Goal: Task Accomplishment & Management: Use online tool/utility

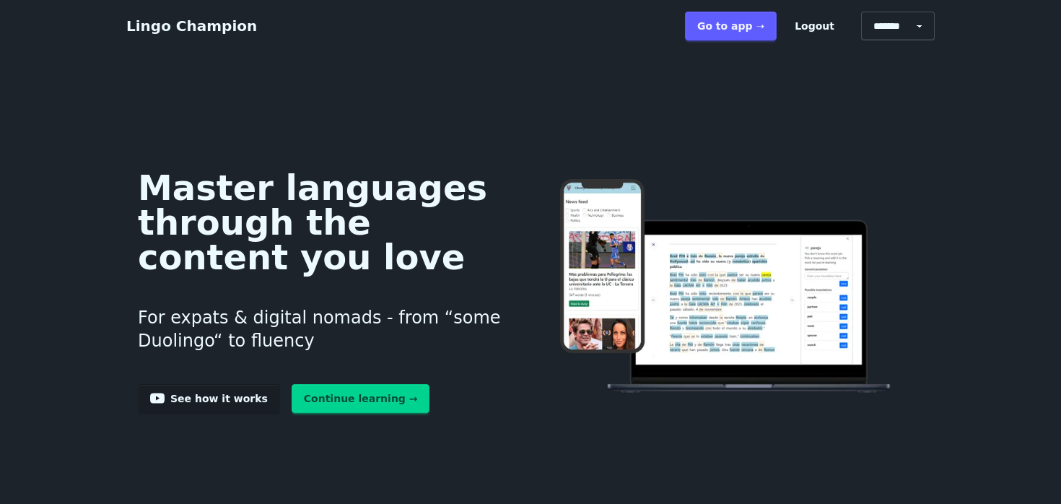
click at [342, 393] on link "Continue learning →" at bounding box center [361, 398] width 139 height 29
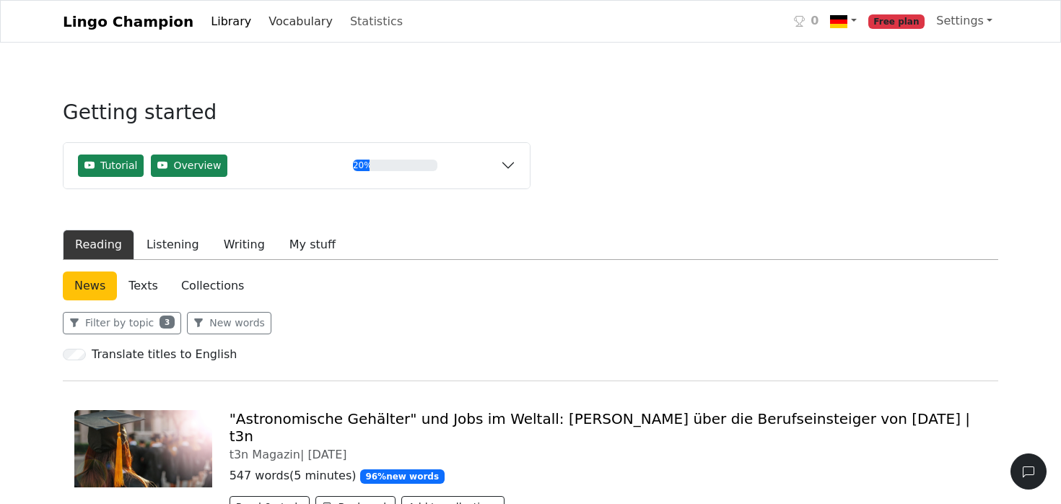
click at [263, 22] on link "Vocabulary" at bounding box center [301, 21] width 76 height 29
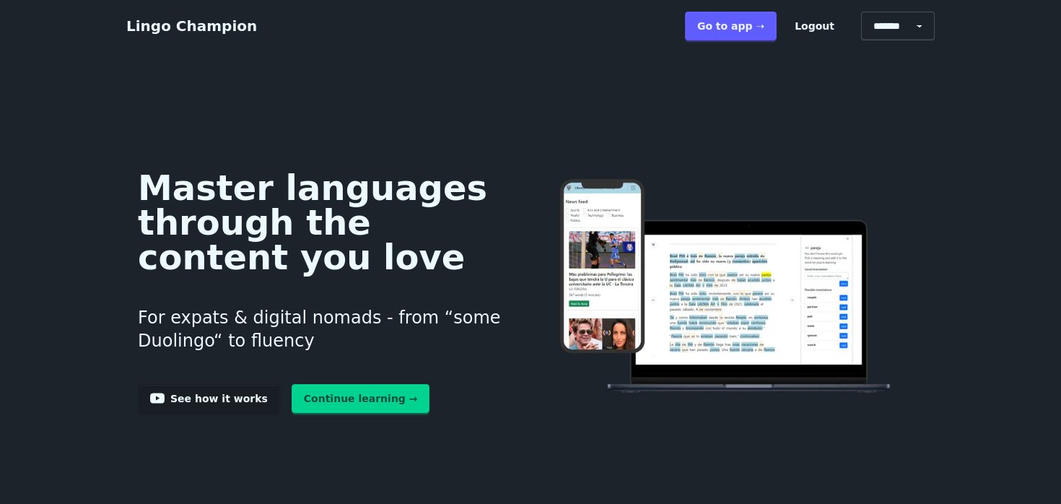
click at [357, 401] on link "Continue learning →" at bounding box center [361, 398] width 139 height 29
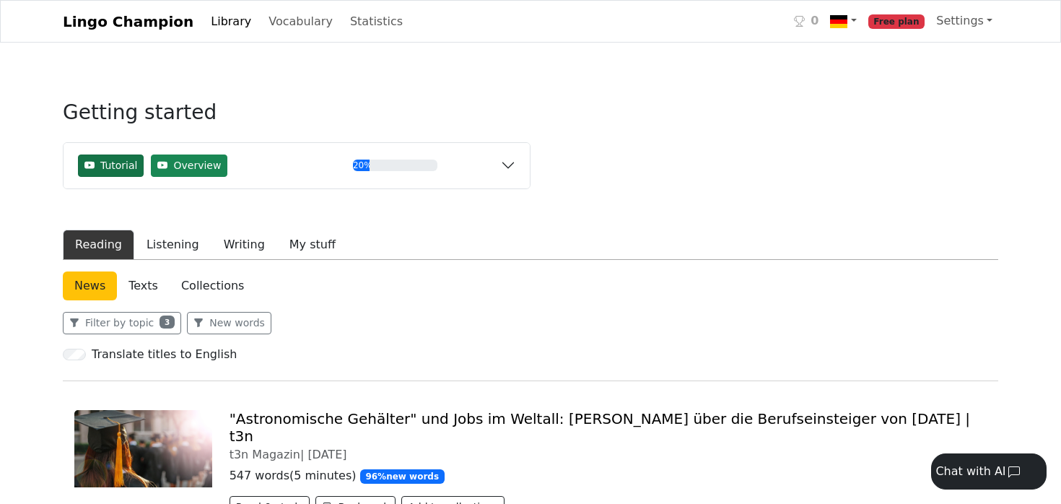
click at [115, 170] on span "Tutorial" at bounding box center [118, 165] width 37 height 15
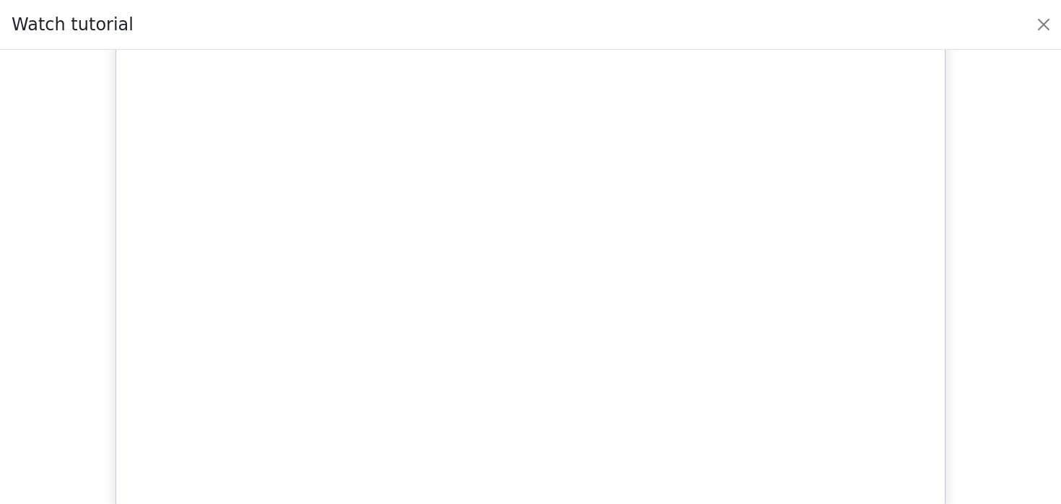
scroll to position [6, 0]
click at [1048, 27] on button "Close" at bounding box center [1043, 24] width 23 height 23
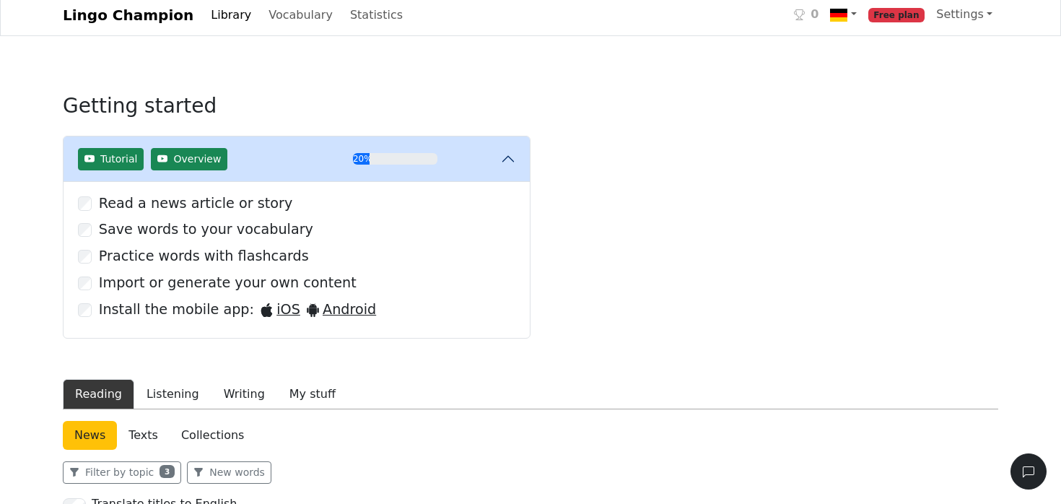
scroll to position [7, 0]
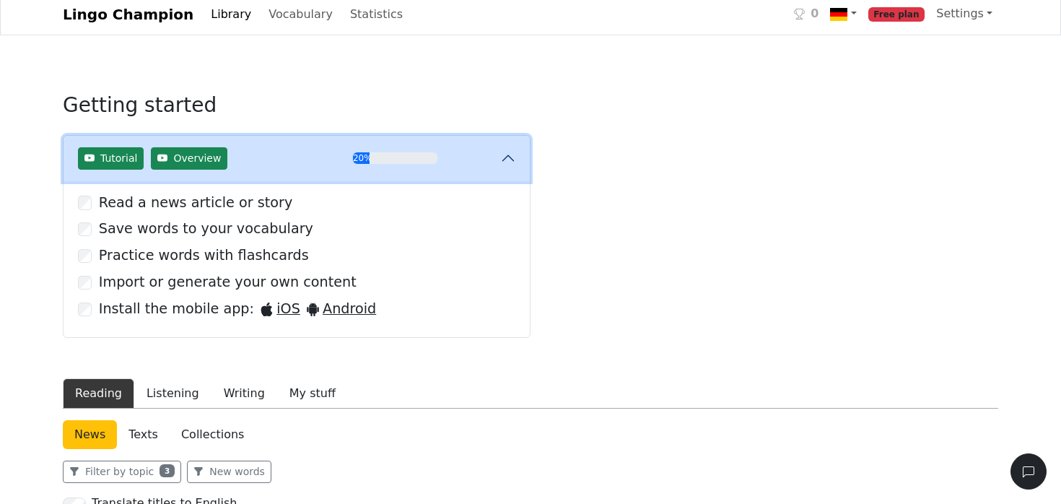
click at [513, 160] on button "Tutorial Overview 20%" at bounding box center [297, 158] width 466 height 45
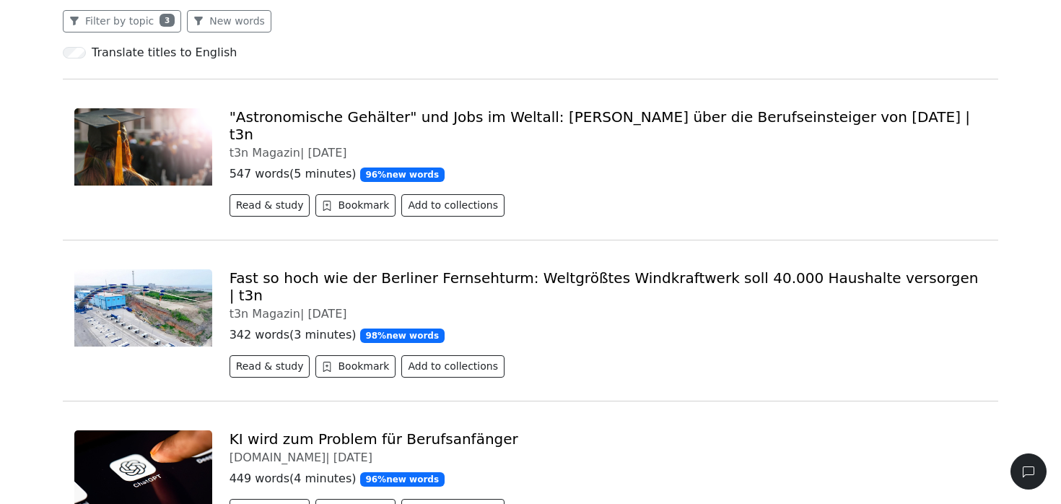
scroll to position [0, 0]
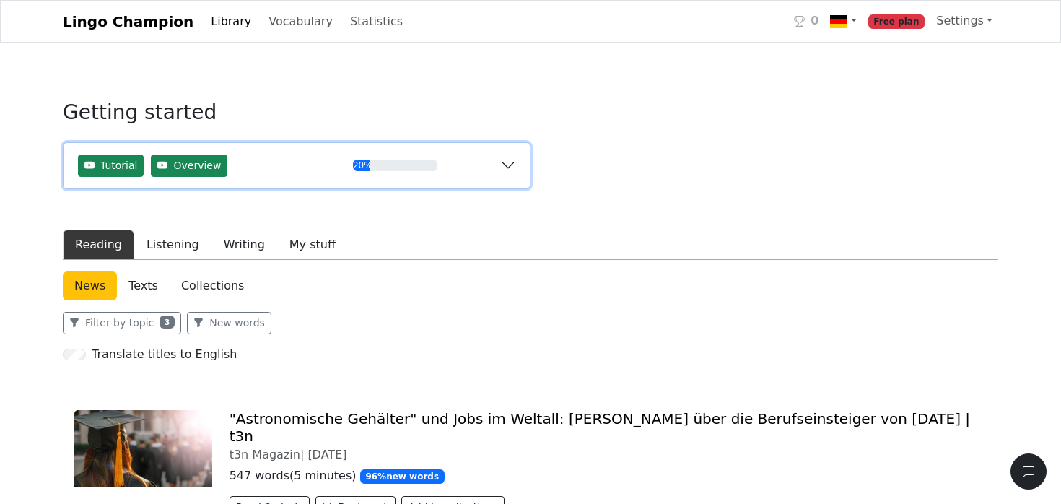
click at [507, 162] on button "Tutorial Overview 20%" at bounding box center [297, 165] width 466 height 45
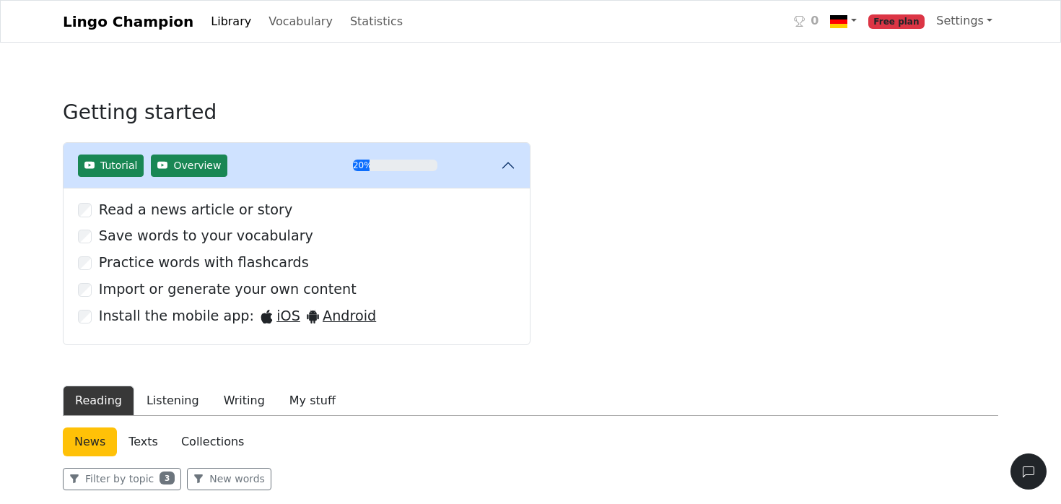
click at [898, 21] on span "Free plan" at bounding box center [896, 21] width 57 height 14
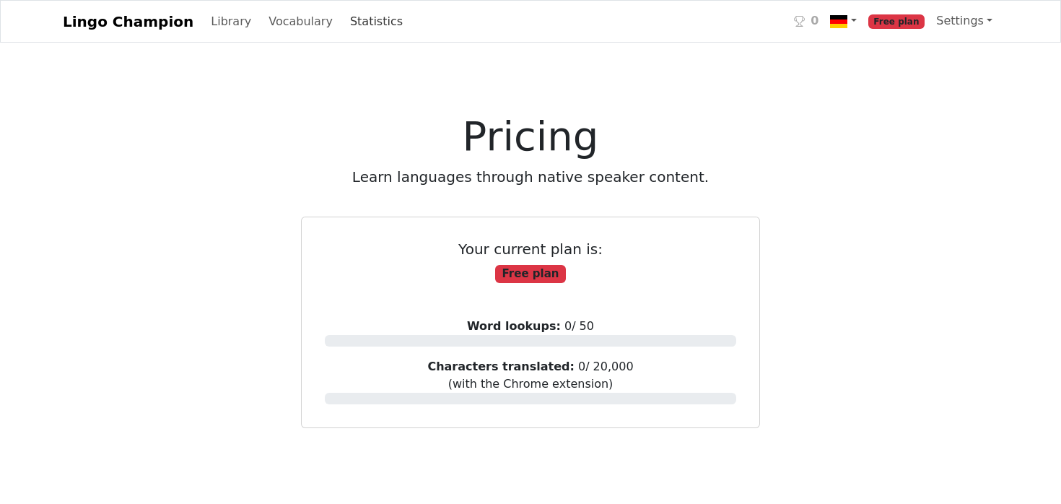
click at [344, 21] on link "Statistics" at bounding box center [376, 21] width 64 height 29
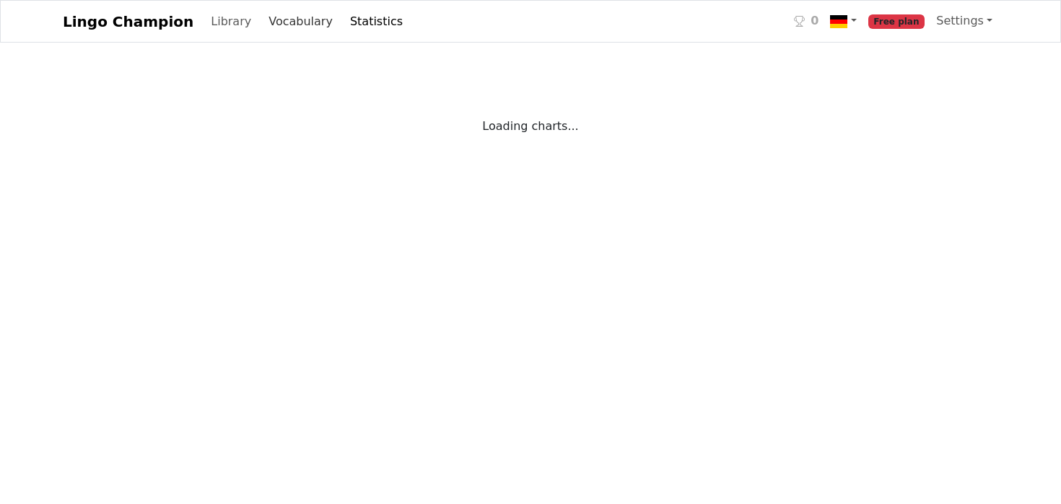
click at [293, 24] on link "Vocabulary" at bounding box center [301, 21] width 76 height 29
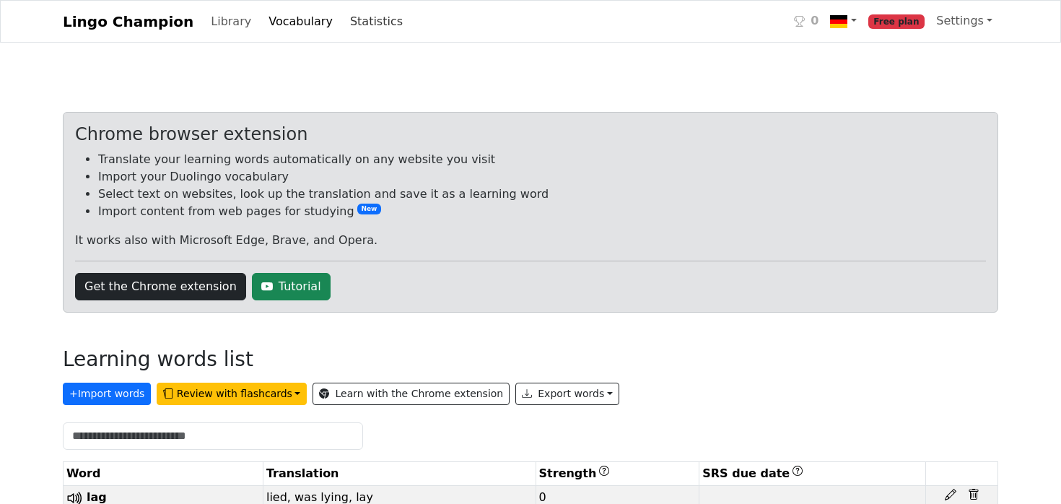
click at [361, 22] on link "Statistics" at bounding box center [376, 21] width 64 height 29
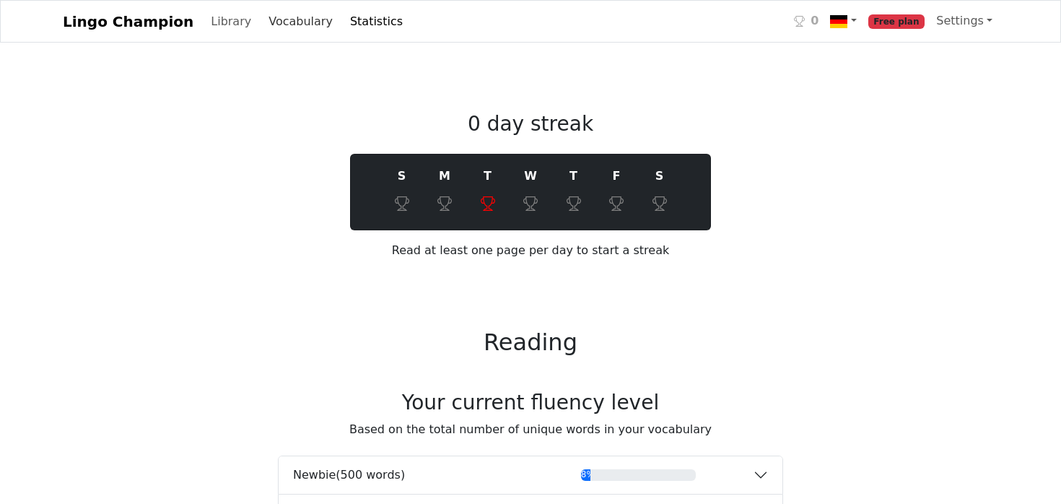
click at [292, 25] on link "Vocabulary" at bounding box center [301, 21] width 76 height 29
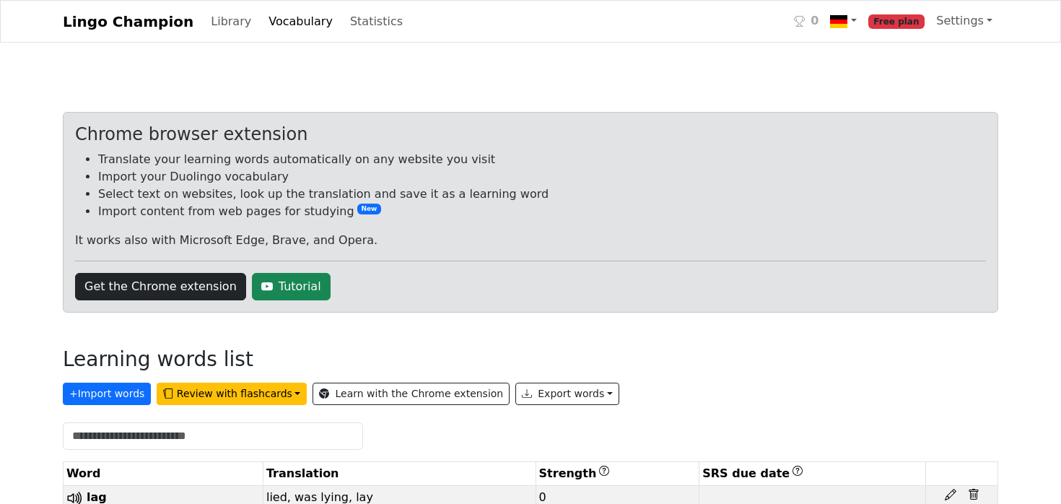
click at [394, 22] on div "Lingo Champion Library Vocabulary Statistics 0 Free plan Settings Browser exten…" at bounding box center [530, 21] width 953 height 30
click at [344, 12] on link "Statistics" at bounding box center [376, 21] width 64 height 29
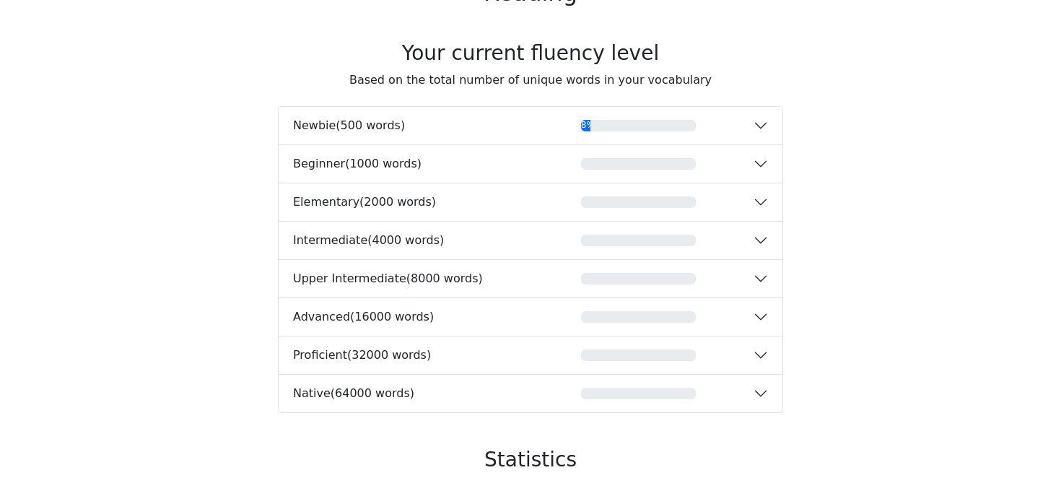
scroll to position [360, 0]
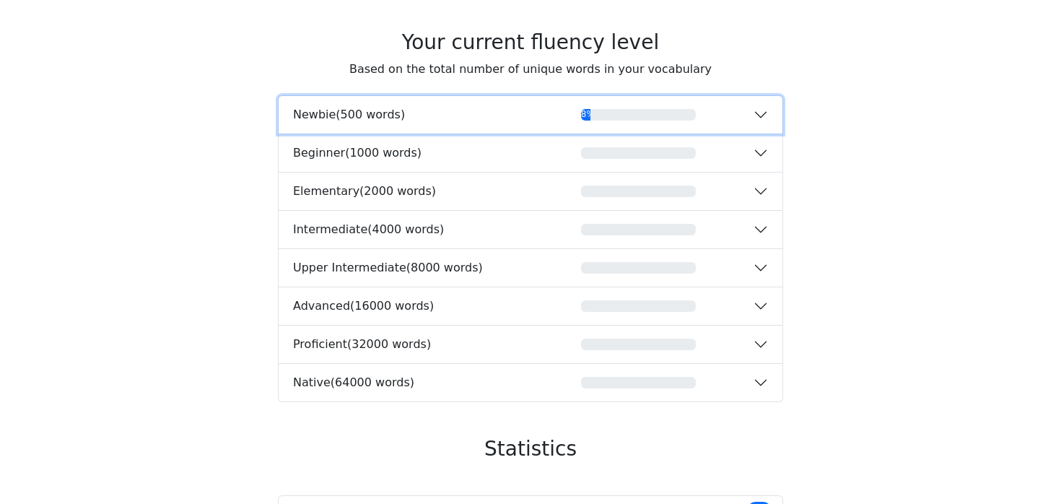
click at [721, 131] on button "Newbie ( 500 words ) 8%" at bounding box center [531, 115] width 504 height 38
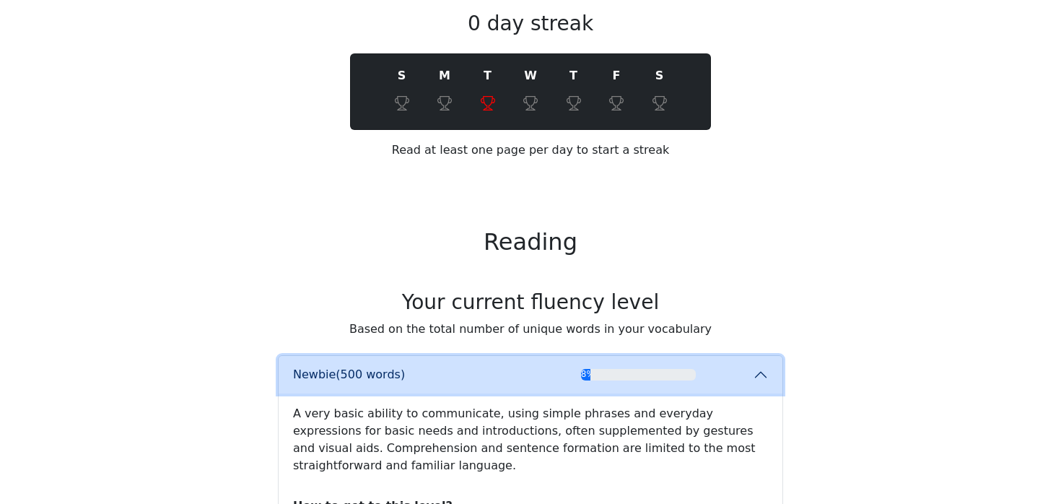
scroll to position [0, 0]
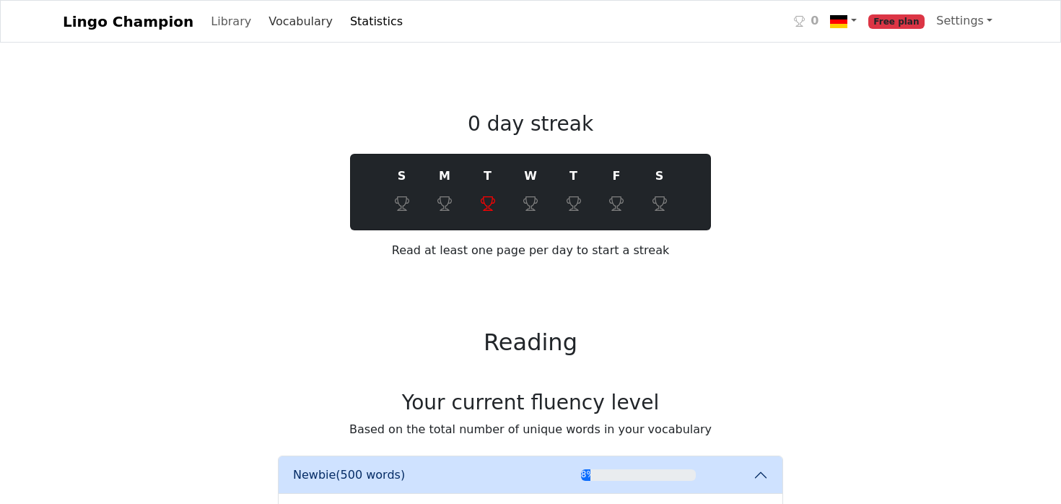
click at [263, 18] on link "Vocabulary" at bounding box center [301, 21] width 76 height 29
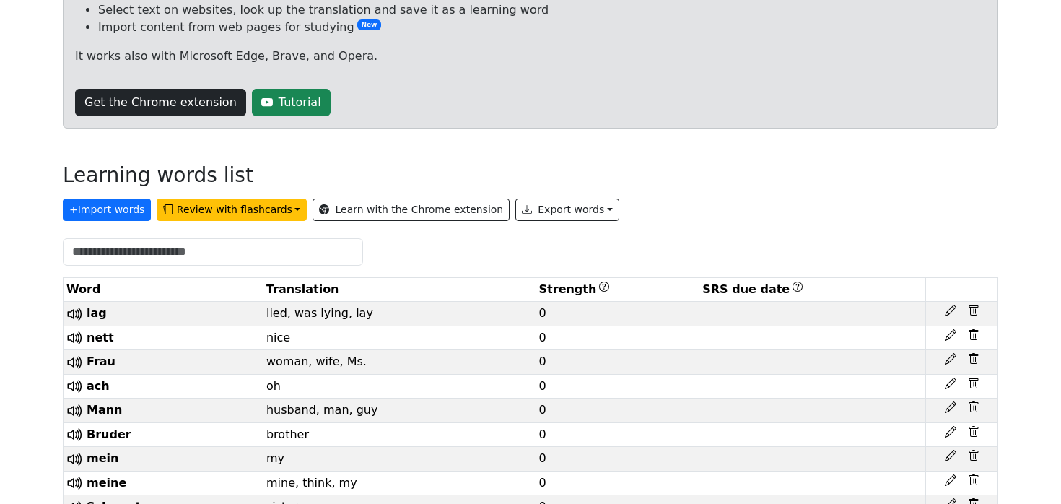
scroll to position [183, 0]
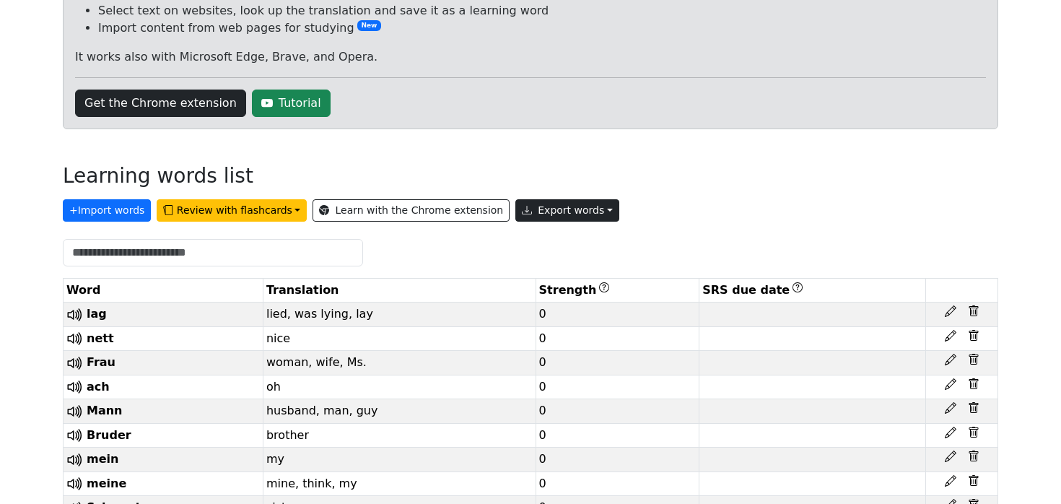
click at [515, 200] on button "Export words" at bounding box center [567, 210] width 104 height 22
click at [591, 189] on div "Learning words list" at bounding box center [530, 179] width 935 height 30
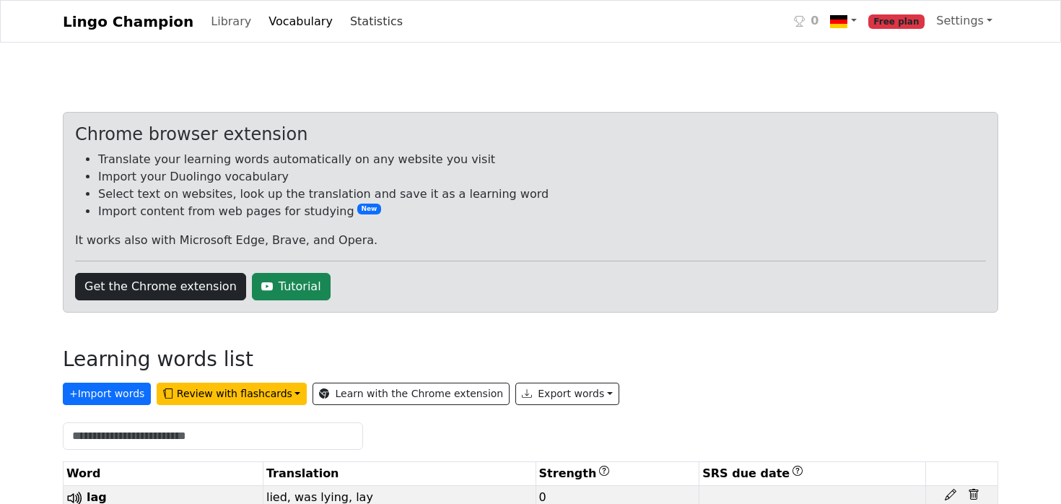
click at [357, 30] on link "Statistics" at bounding box center [376, 21] width 64 height 29
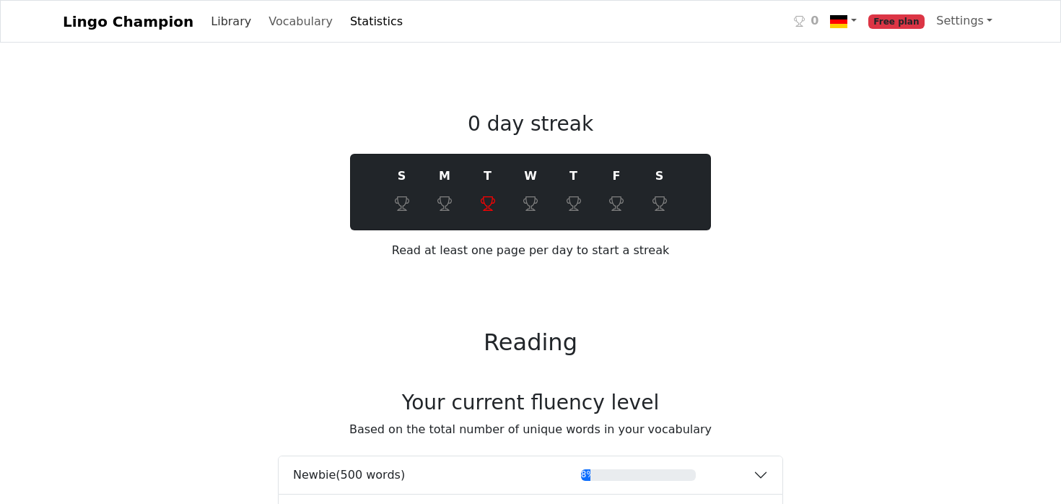
click at [210, 21] on link "Library" at bounding box center [231, 21] width 52 height 29
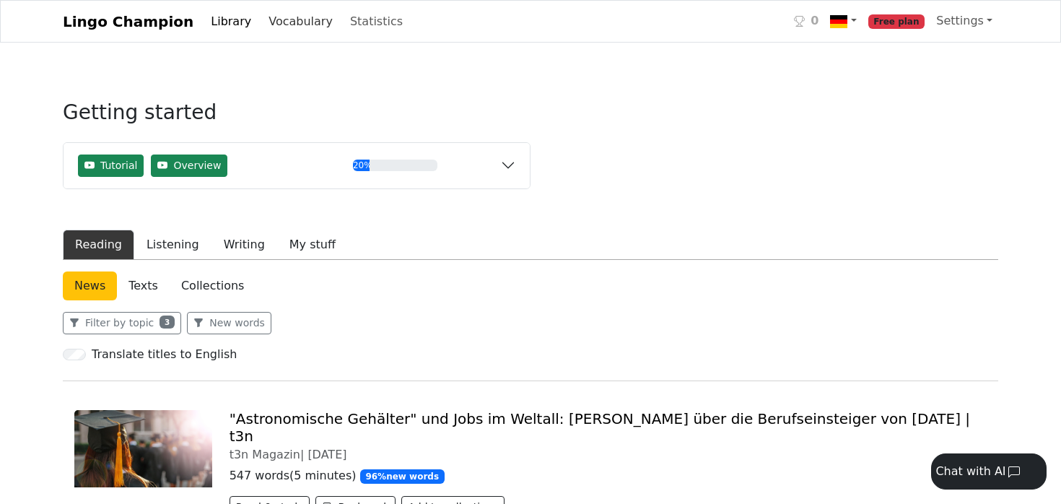
click at [276, 13] on link "Vocabulary" at bounding box center [301, 21] width 76 height 29
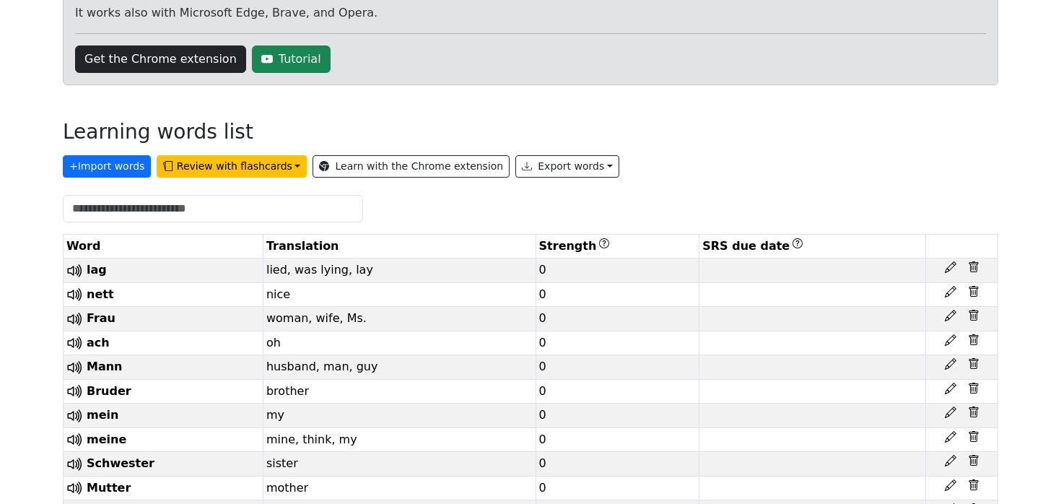
scroll to position [82, 0]
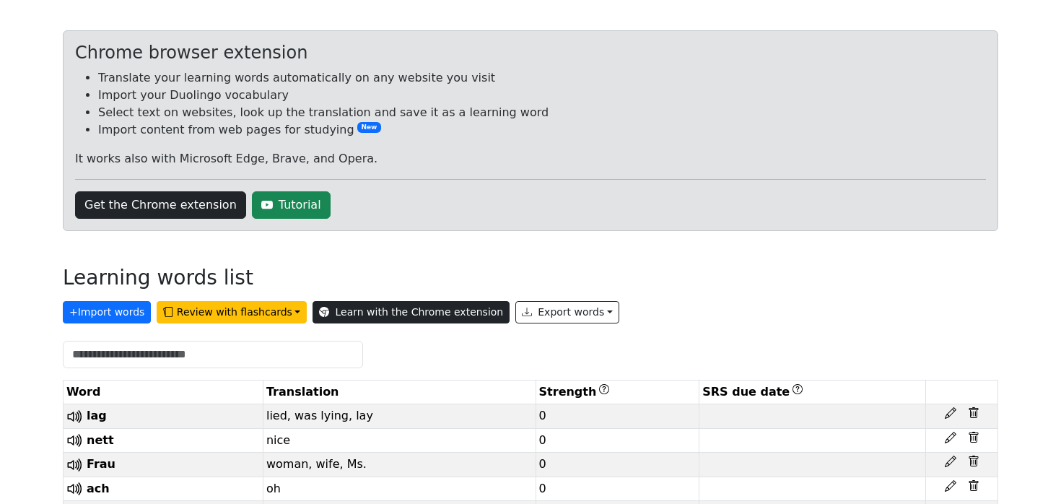
click at [372, 313] on link "Learn with the Chrome extension" at bounding box center [411, 312] width 197 height 22
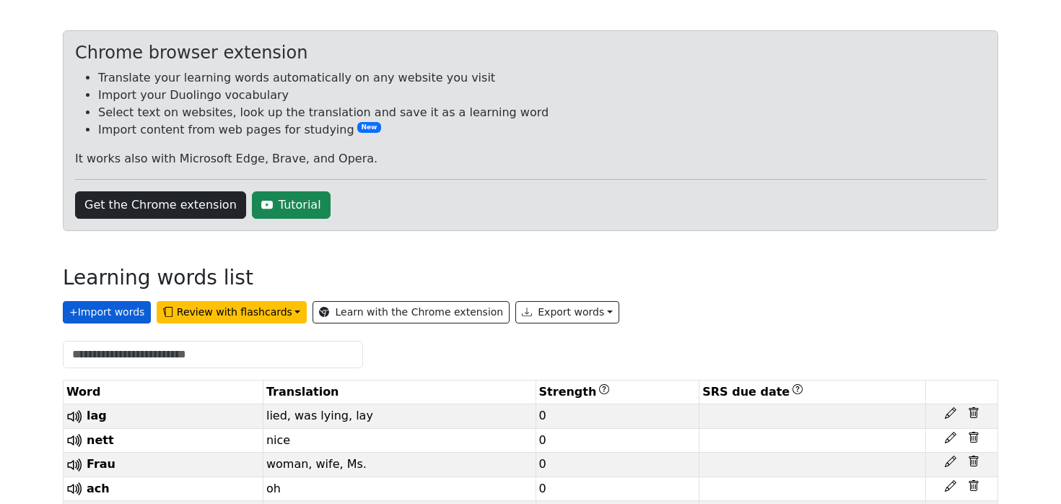
click at [100, 323] on button "+ Import words" at bounding box center [107, 312] width 88 height 22
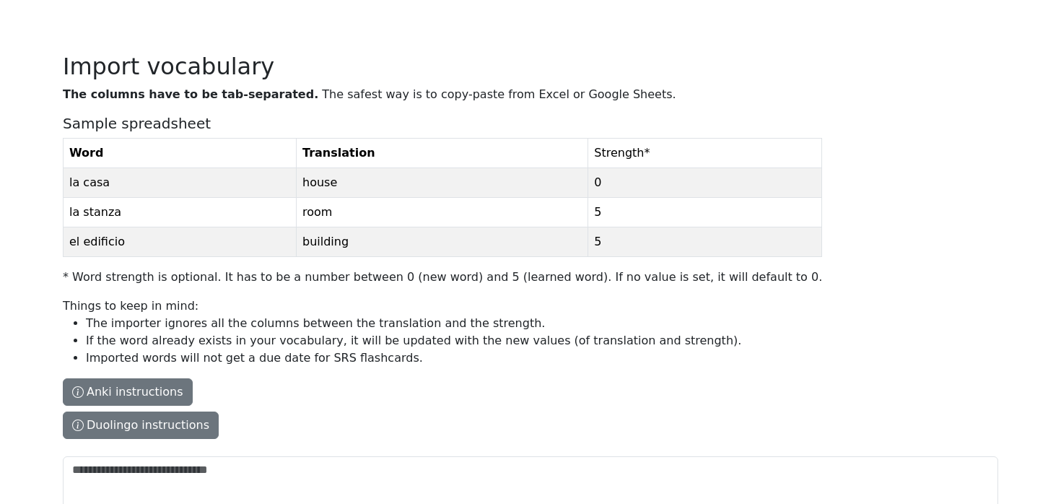
scroll to position [53, 0]
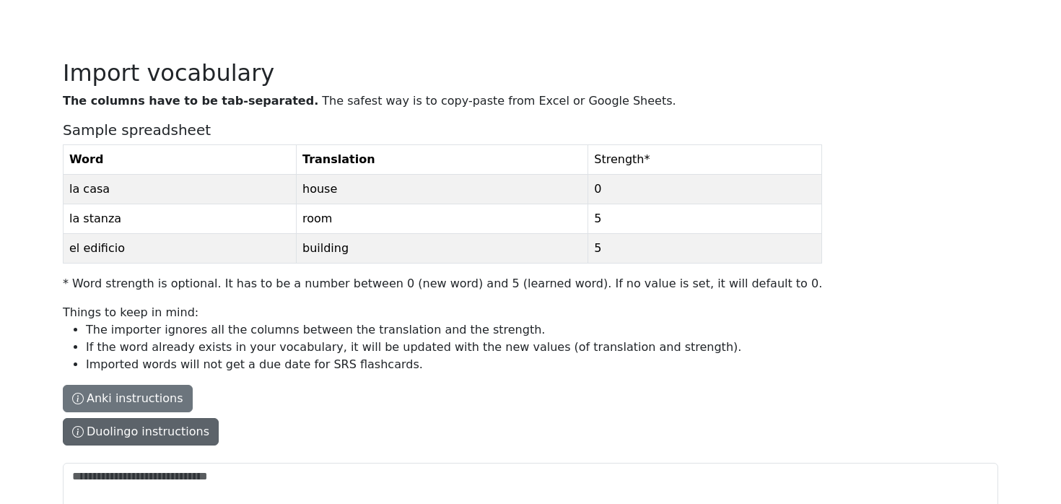
click at [126, 442] on button "Duolingo instructions" at bounding box center [141, 431] width 156 height 27
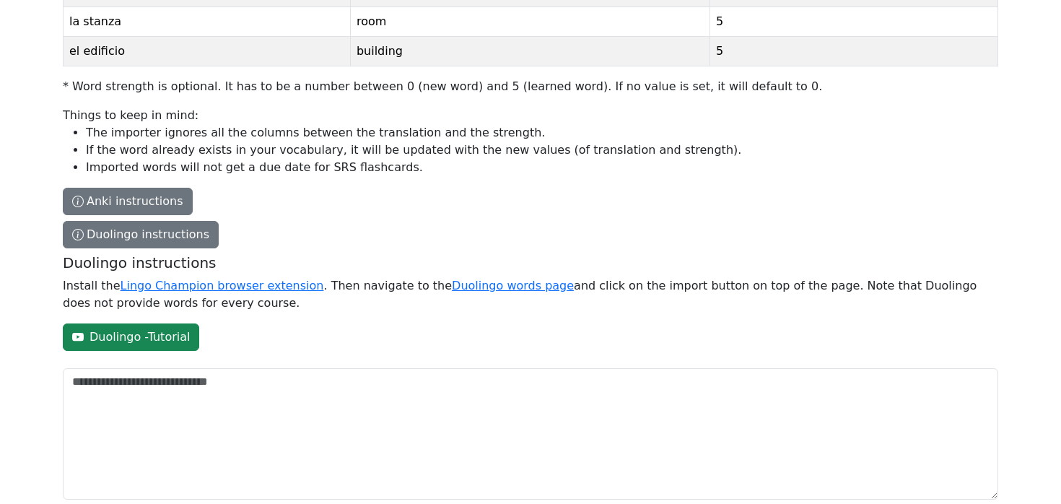
scroll to position [268, 0]
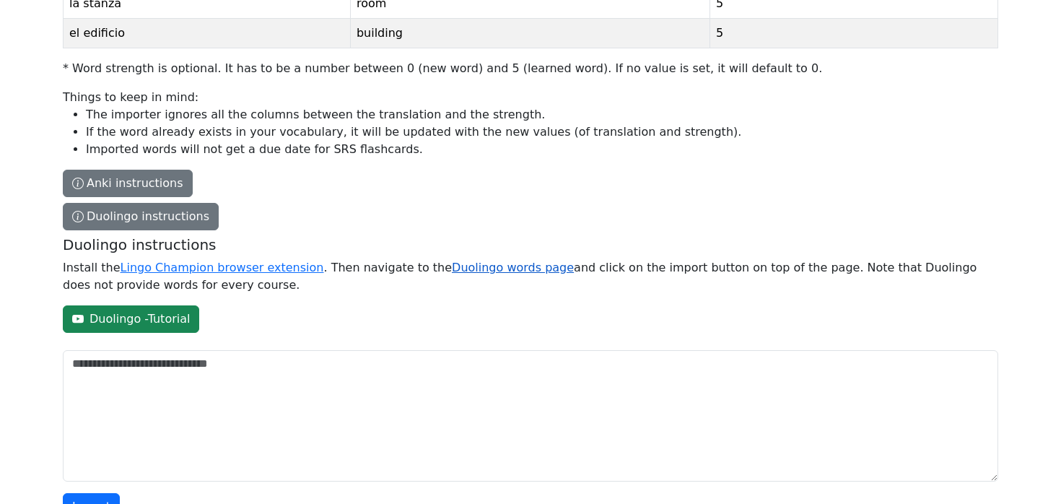
click at [474, 266] on link "Duolingo words page" at bounding box center [513, 268] width 122 height 14
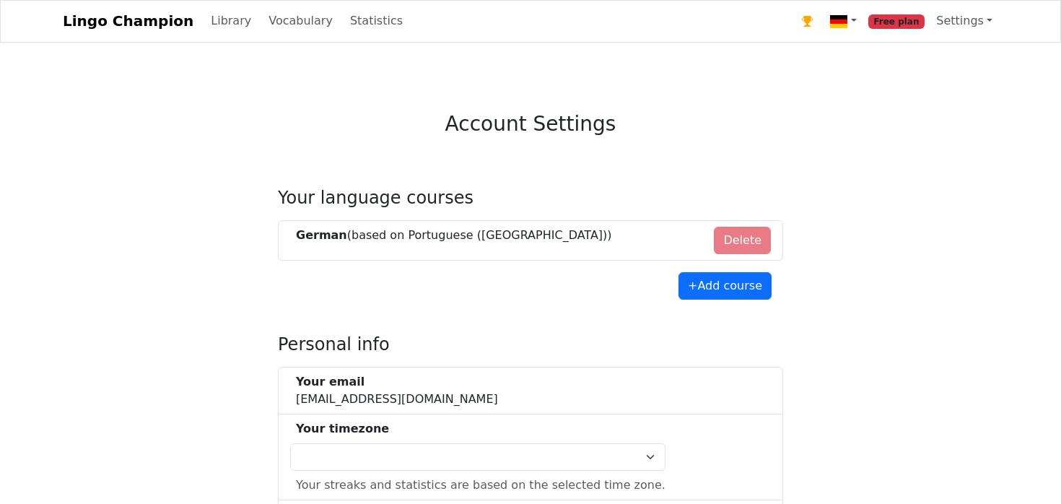
select select "**********"
click at [746, 241] on li "German (based on Portuguese (Portugal) ) Delete" at bounding box center [530, 240] width 505 height 40
click at [723, 297] on button "+ Add course" at bounding box center [724, 285] width 93 height 27
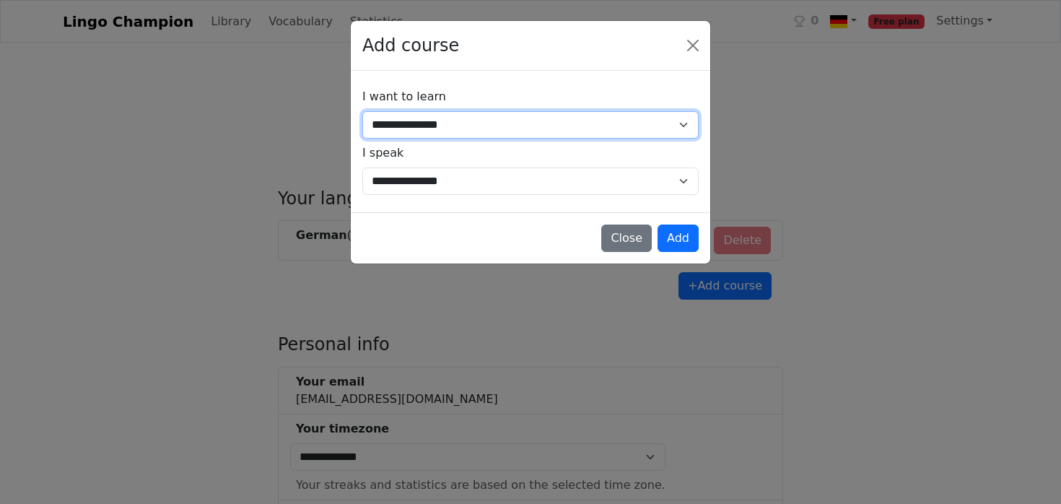
click at [542, 133] on select "**********" at bounding box center [530, 124] width 336 height 27
select select "**"
click at [362, 111] on select "**********" at bounding box center [530, 124] width 336 height 27
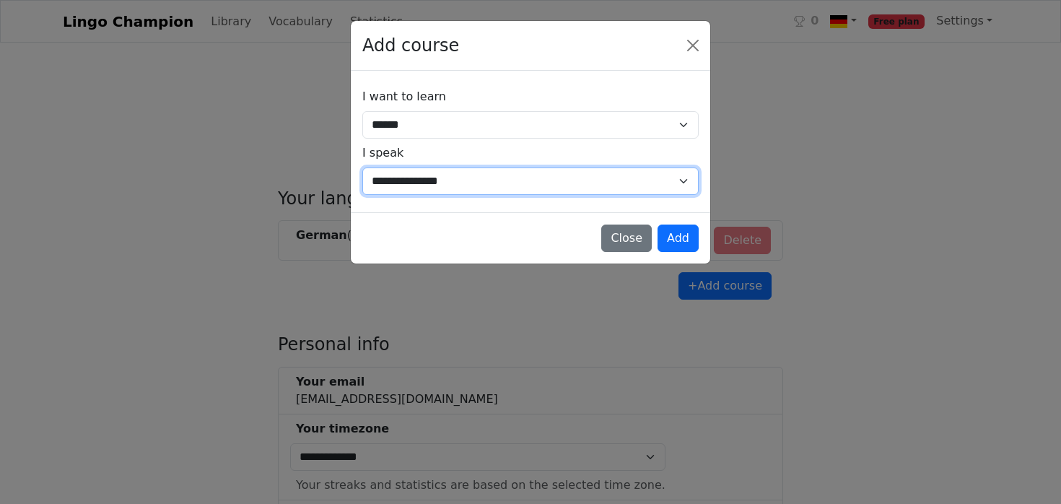
click at [432, 186] on select "**********" at bounding box center [530, 180] width 336 height 27
select select "**"
click at [362, 167] on select "**********" at bounding box center [530, 180] width 336 height 27
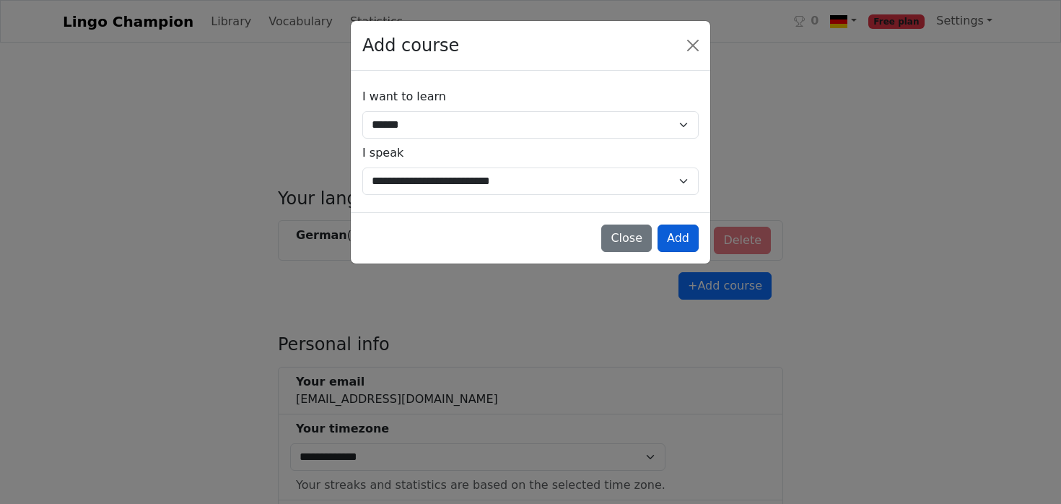
click at [679, 235] on button "Add" at bounding box center [678, 237] width 41 height 27
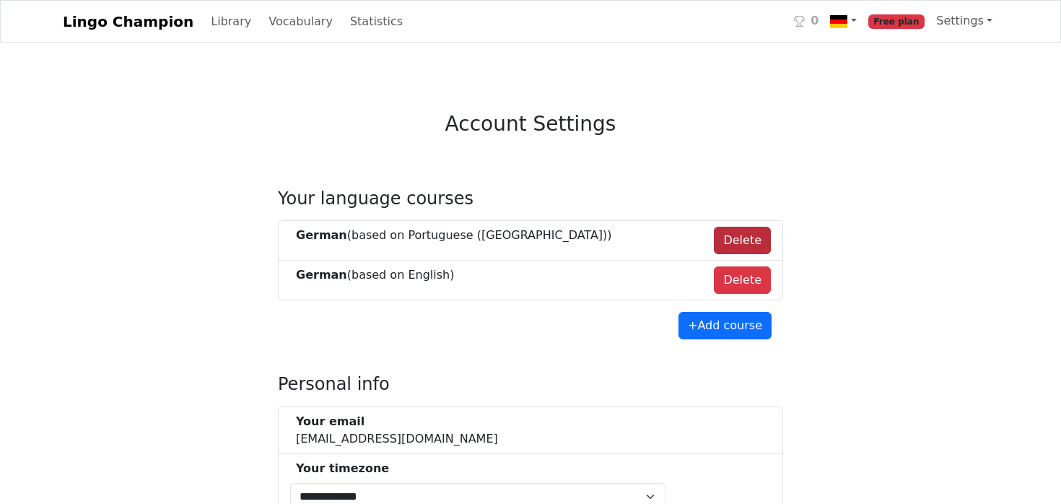
click at [746, 244] on button "Delete" at bounding box center [742, 240] width 57 height 27
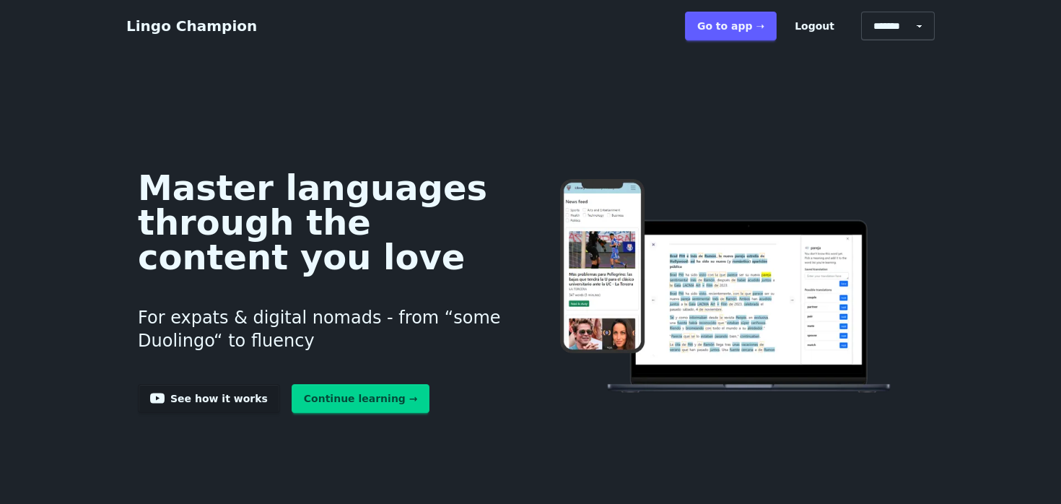
click at [728, 21] on link "Go to app ➝" at bounding box center [731, 26] width 92 height 29
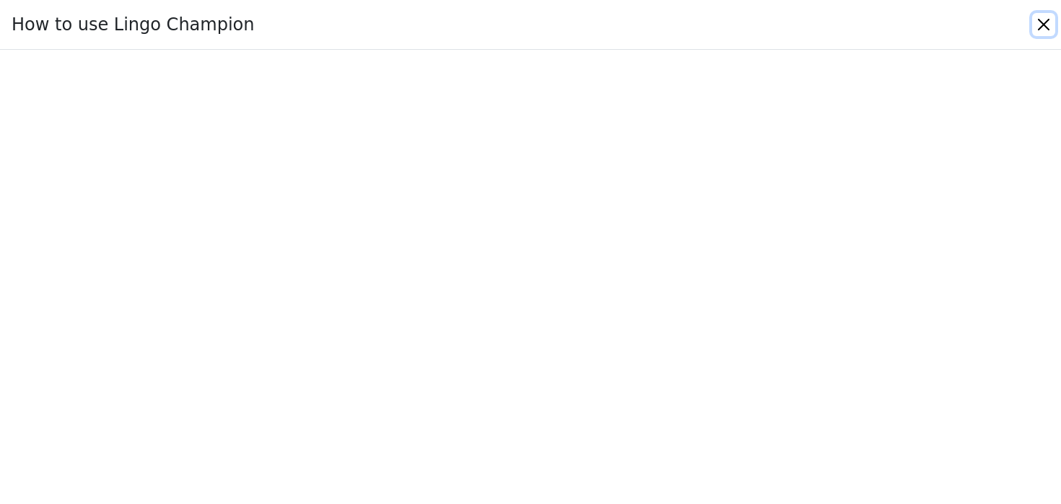
click at [1042, 25] on button "Close" at bounding box center [1043, 24] width 23 height 23
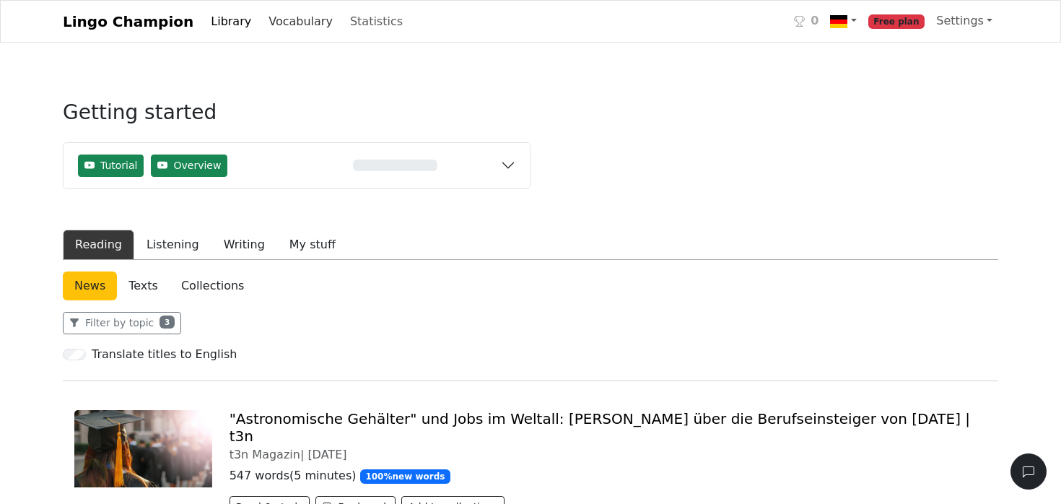
click at [276, 21] on link "Vocabulary" at bounding box center [301, 21] width 76 height 29
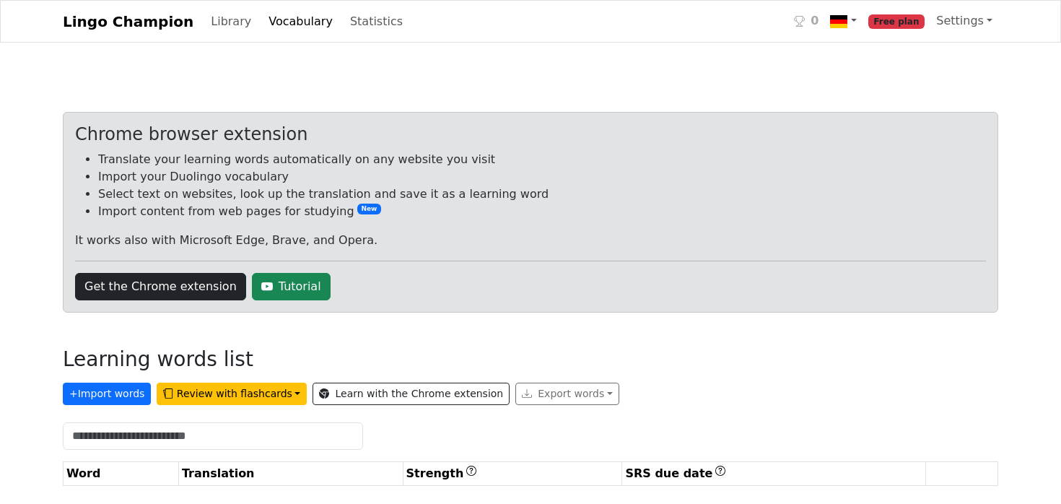
scroll to position [6, 0]
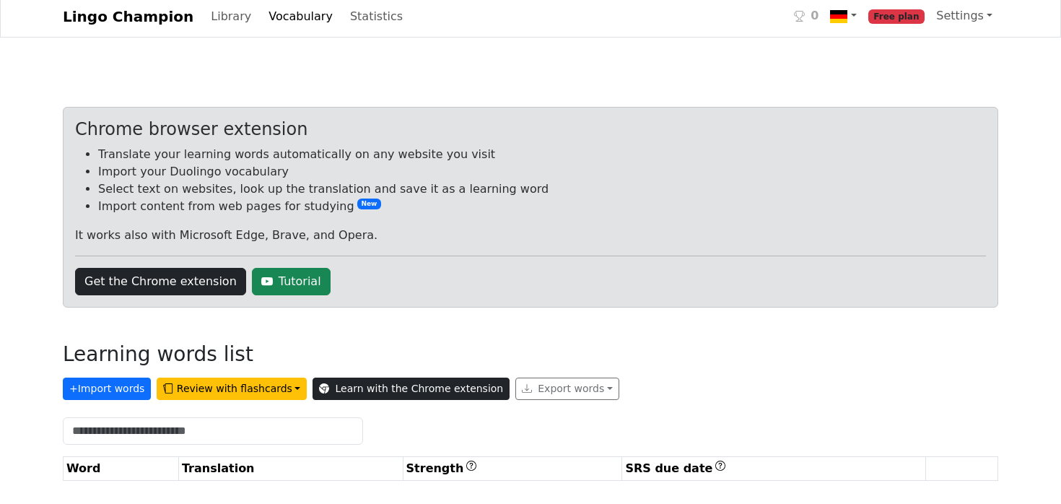
click at [373, 389] on link "Learn with the Chrome extension" at bounding box center [411, 389] width 197 height 22
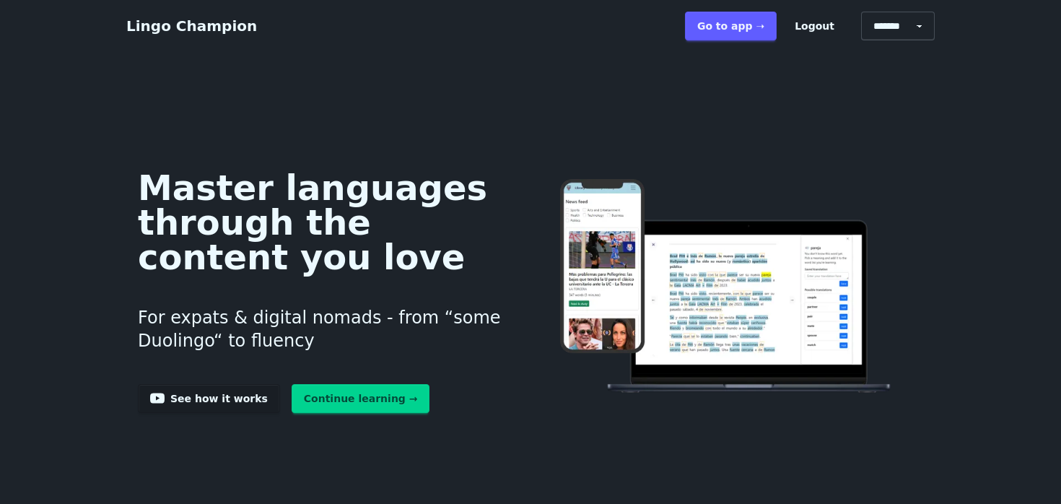
click at [725, 32] on link "Go to app ➝" at bounding box center [731, 26] width 92 height 29
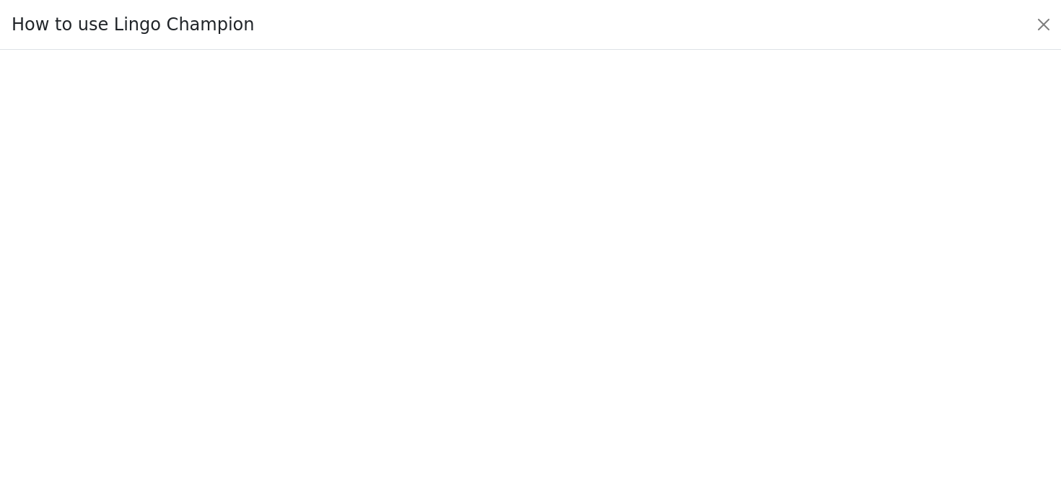
scroll to position [133, 0]
click at [1046, 25] on button "Close" at bounding box center [1043, 24] width 23 height 23
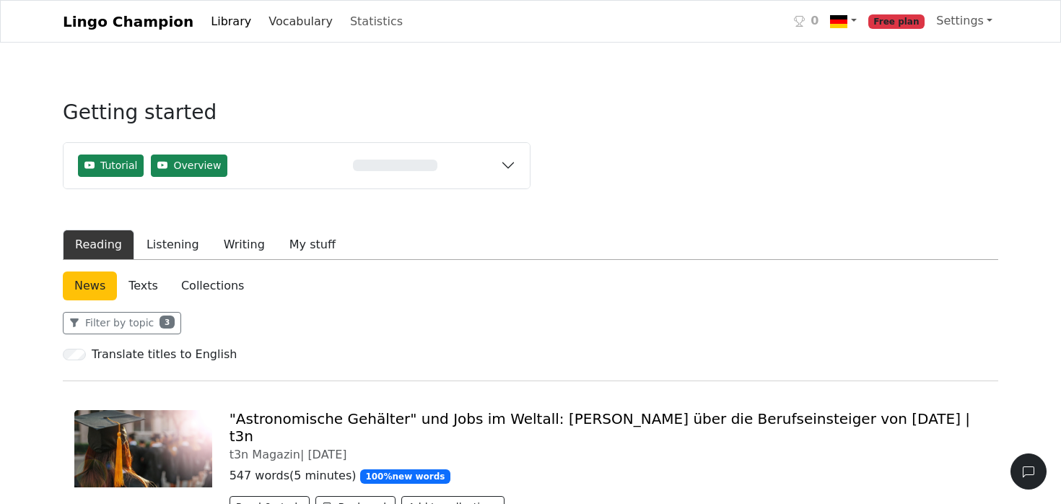
click at [263, 19] on link "Vocabulary" at bounding box center [301, 21] width 76 height 29
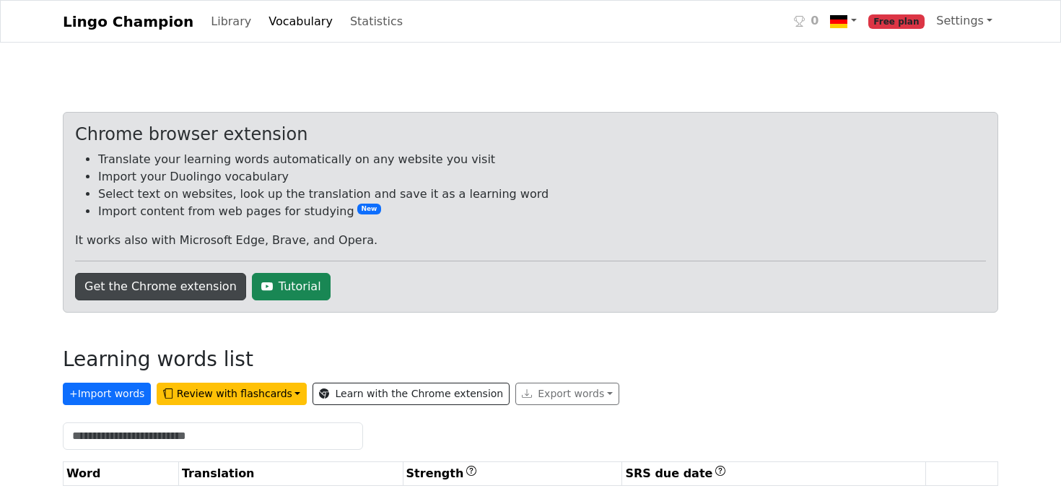
scroll to position [6, 0]
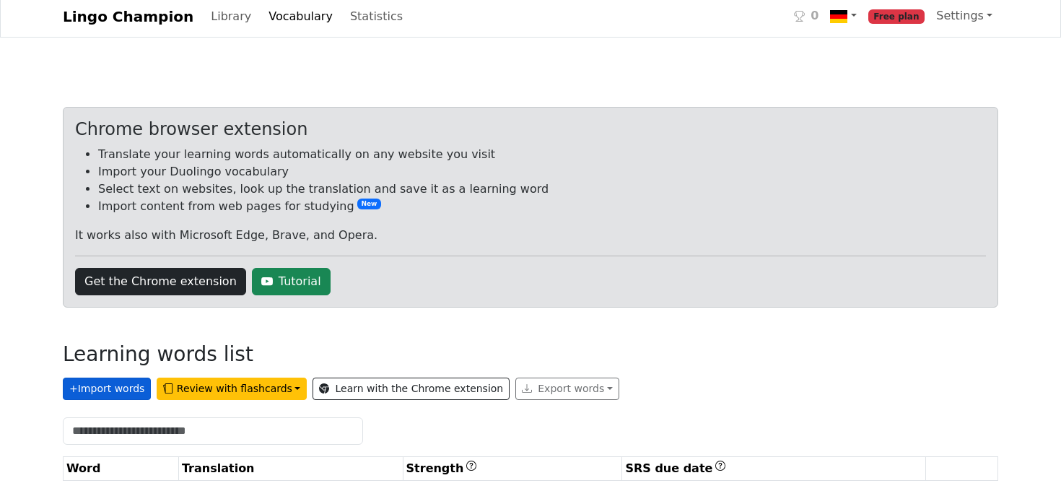
click at [127, 383] on button "+ Import words" at bounding box center [107, 389] width 88 height 22
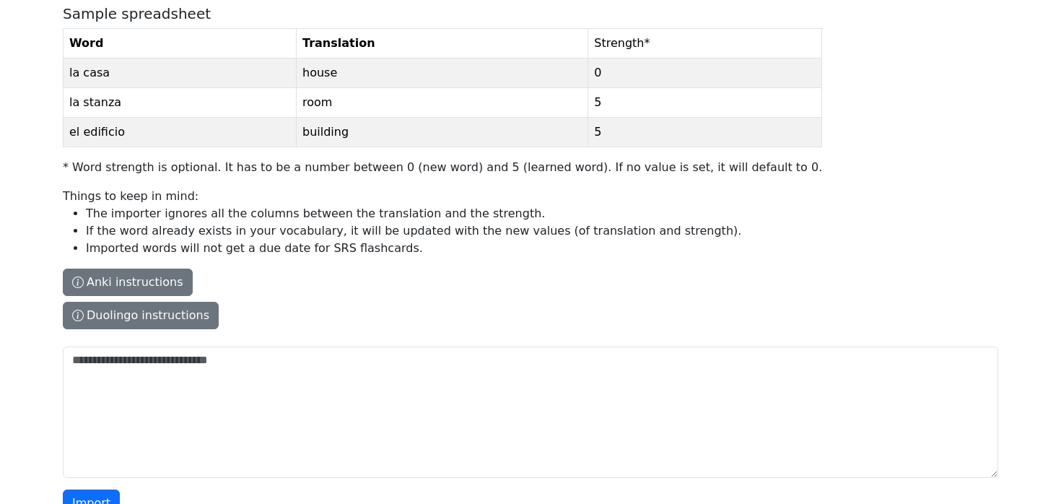
scroll to position [177, 0]
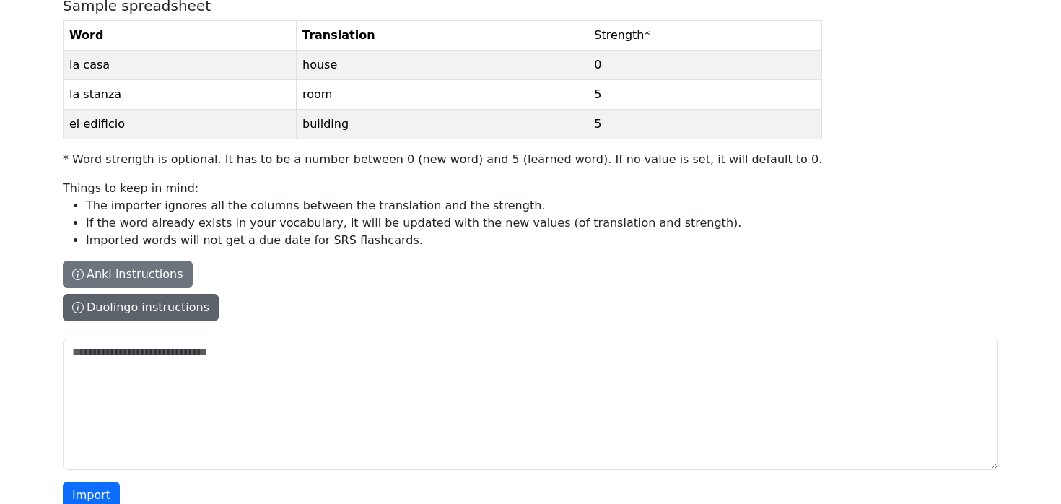
click at [184, 310] on button "Duolingo instructions" at bounding box center [141, 307] width 156 height 27
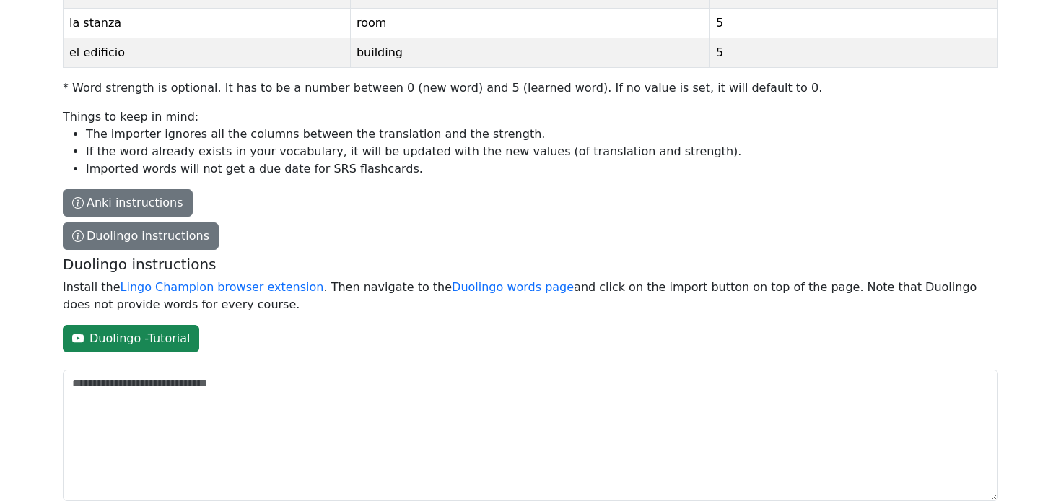
scroll to position [308, 0]
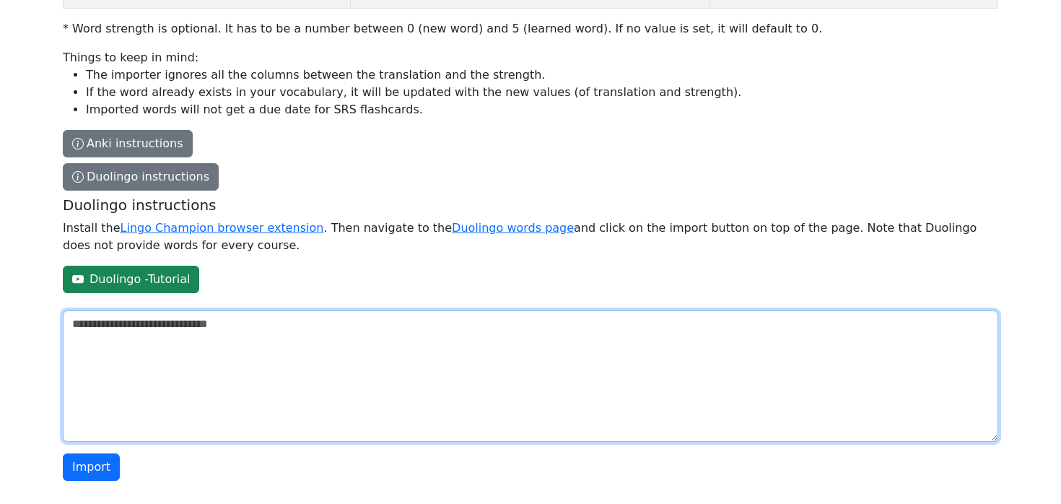
click at [175, 346] on textarea "The columns have to be tab-separated. The safest way is to copy-paste from Exce…" at bounding box center [530, 375] width 935 height 131
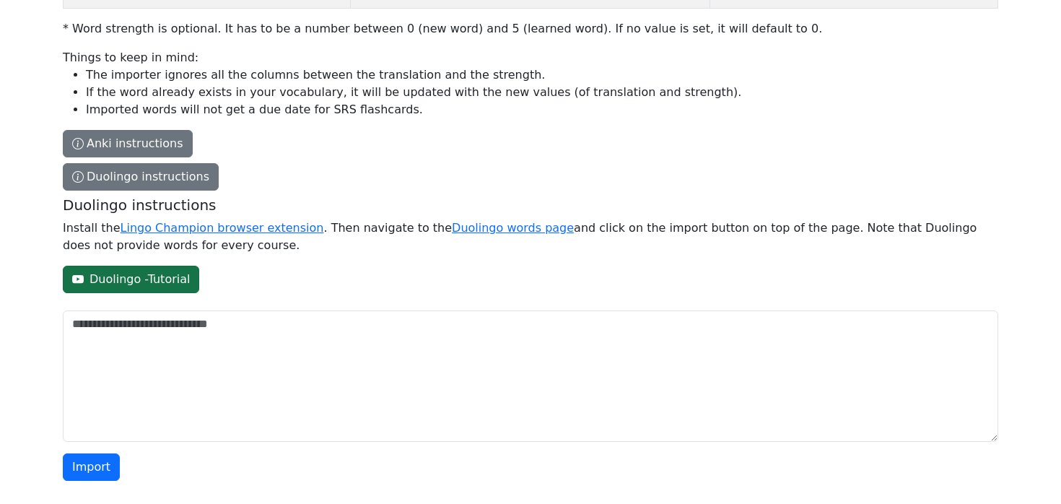
click at [145, 274] on link "Duolingo - Tutorial" at bounding box center [131, 279] width 136 height 27
click at [243, 219] on p "Install the Lingo Champion browser extension . Then navigate to the Duolingo wo…" at bounding box center [528, 236] width 930 height 35
click at [243, 310] on textarea "The columns have to be tab-separated. The safest way is to copy-paste from Exce…" at bounding box center [530, 375] width 935 height 131
click at [241, 230] on link "Lingo Champion browser extension" at bounding box center [223, 228] width 204 height 14
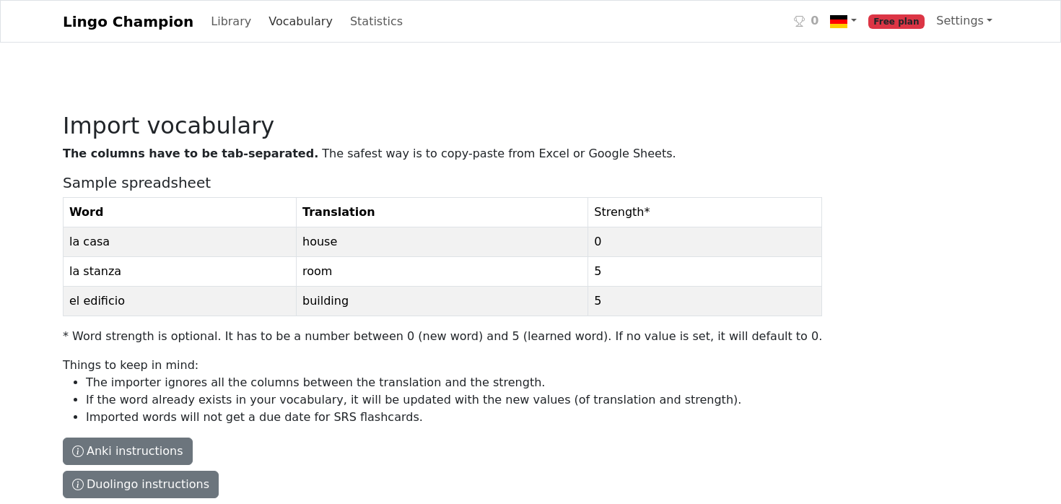
click at [285, 19] on link "Vocabulary" at bounding box center [301, 21] width 76 height 29
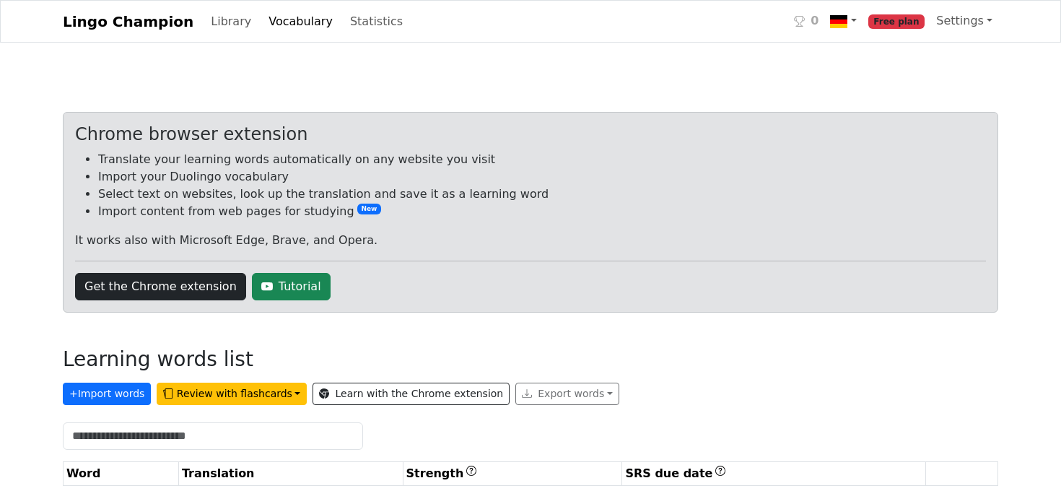
scroll to position [6, 0]
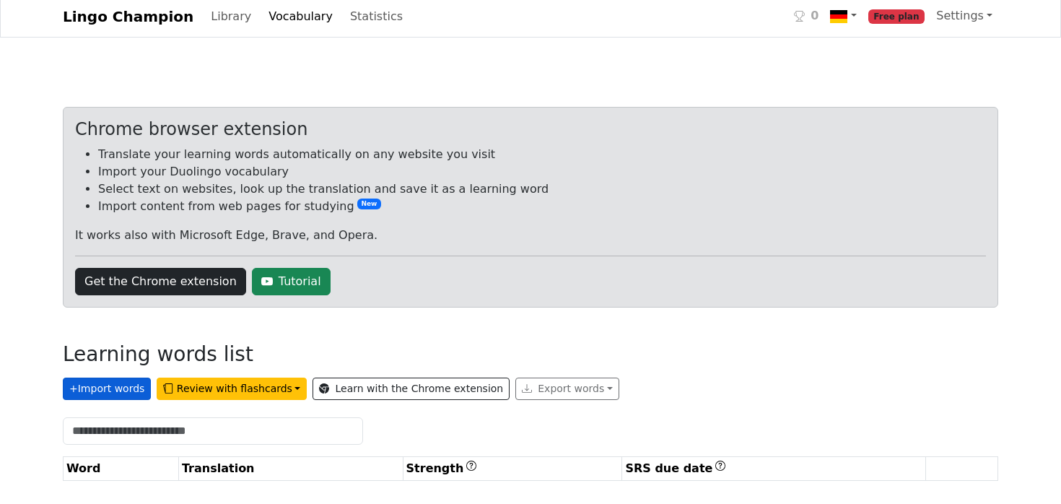
click at [123, 393] on button "+ Import words" at bounding box center [107, 389] width 88 height 22
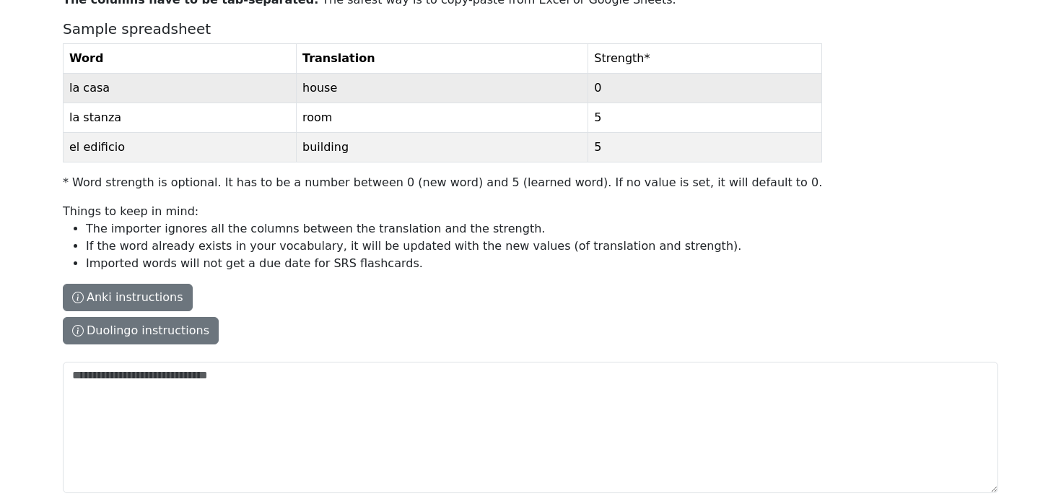
scroll to position [206, 0]
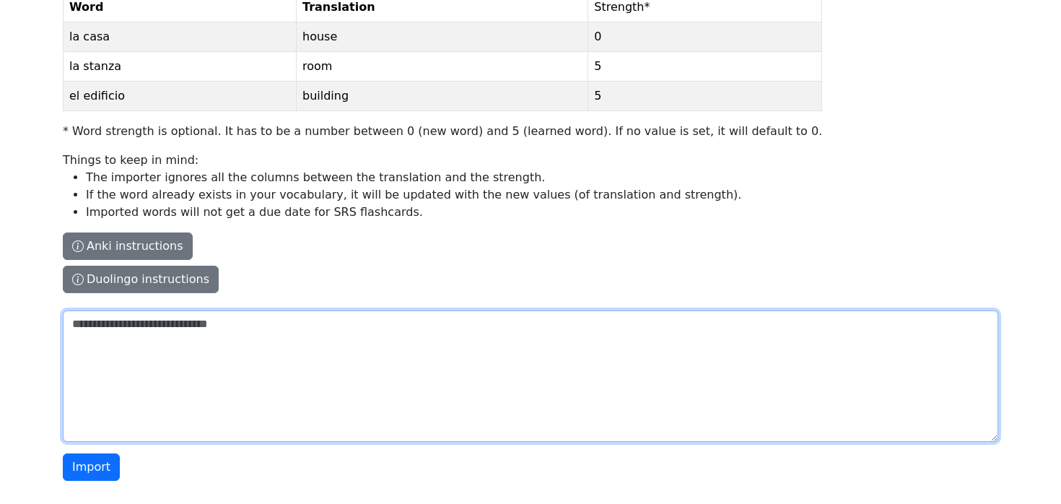
click at [174, 340] on textarea "The columns have to be tab-separated. The safest way is to copy-paste from Exce…" at bounding box center [530, 375] width 935 height 131
paste textarea "**********"
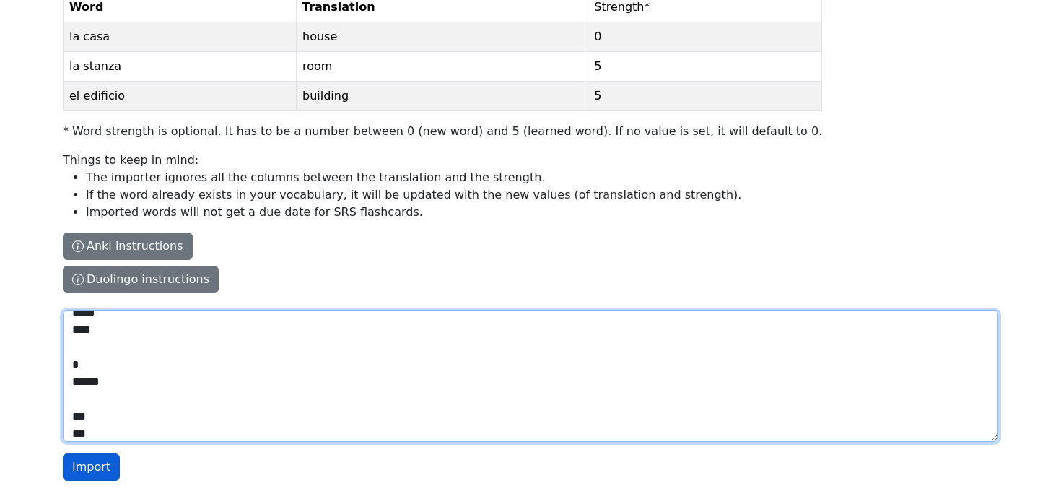
type textarea "**********"
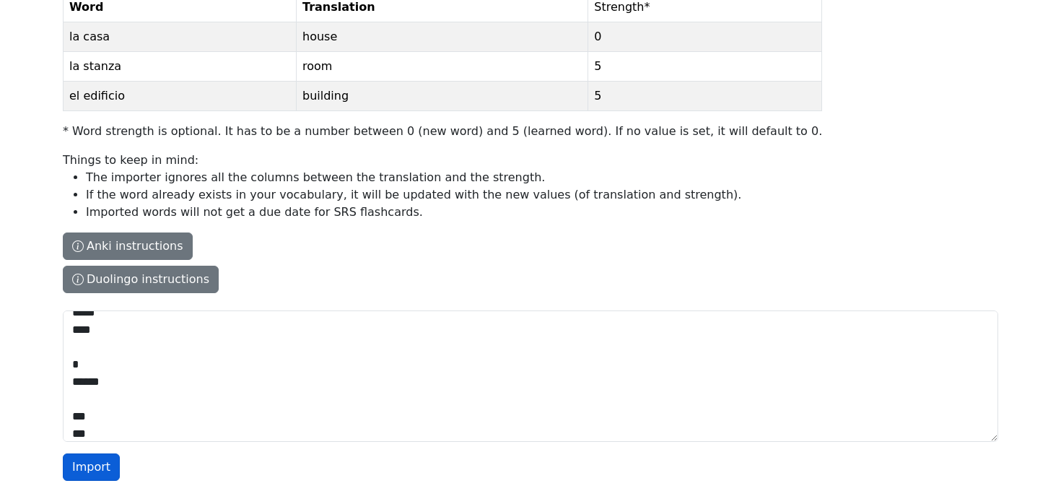
click at [95, 471] on button "Import" at bounding box center [91, 466] width 57 height 27
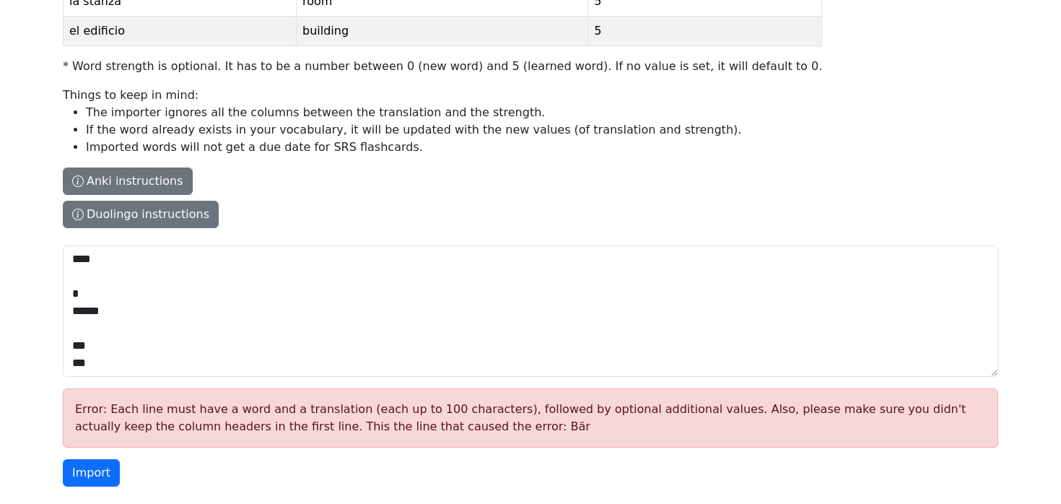
scroll to position [276, 0]
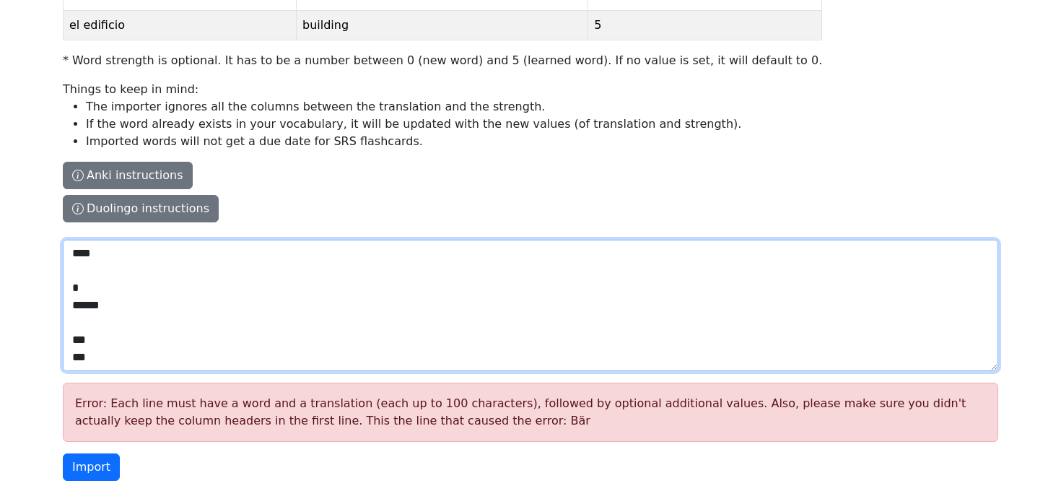
click at [264, 292] on textarea "**********" at bounding box center [530, 305] width 935 height 131
click at [293, 312] on textarea "**********" at bounding box center [530, 305] width 935 height 131
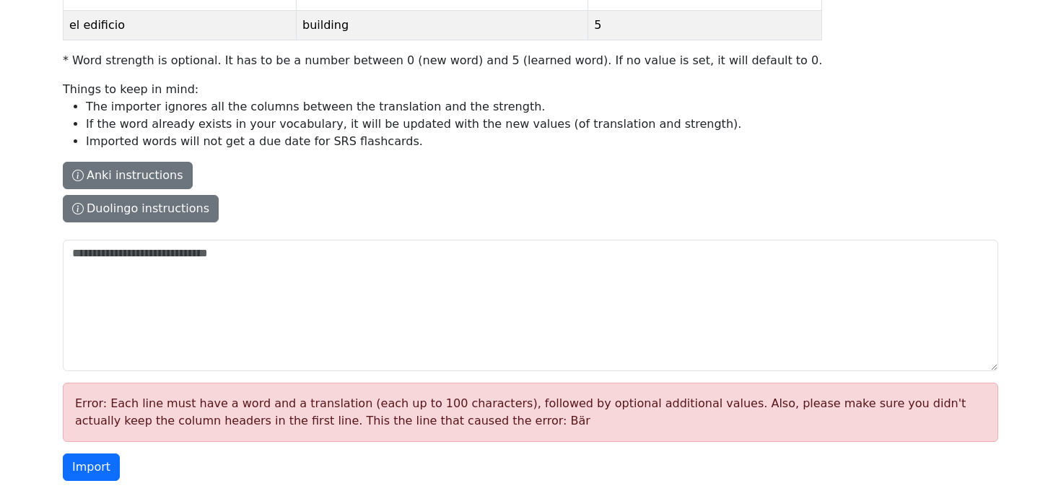
click at [284, 410] on div "Error: Each line must have a word and a translation (each up to 100 characters)…" at bounding box center [530, 412] width 935 height 59
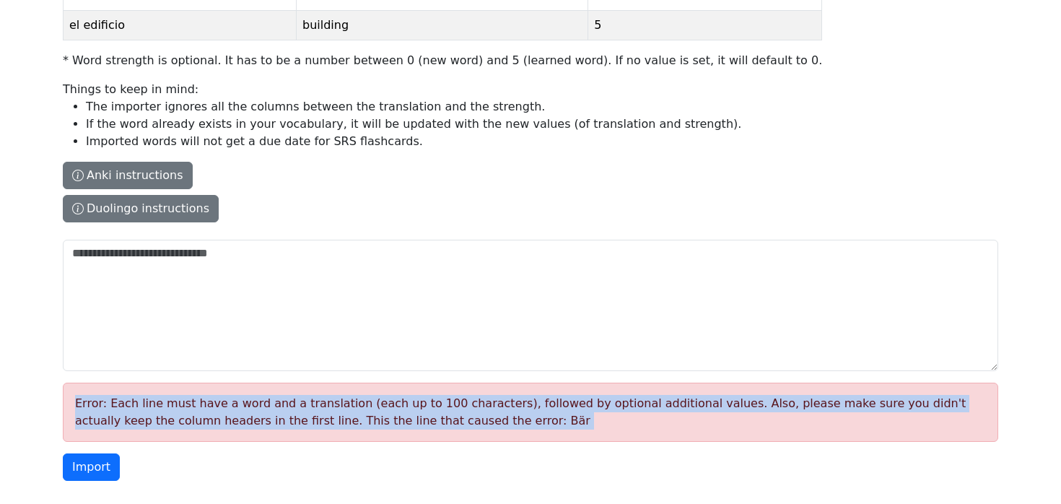
click at [284, 410] on div "Error: Each line must have a word and a translation (each up to 100 characters)…" at bounding box center [530, 412] width 935 height 59
copy form "Error: Each line must have a word and a translation (each up to 100 characters)…"
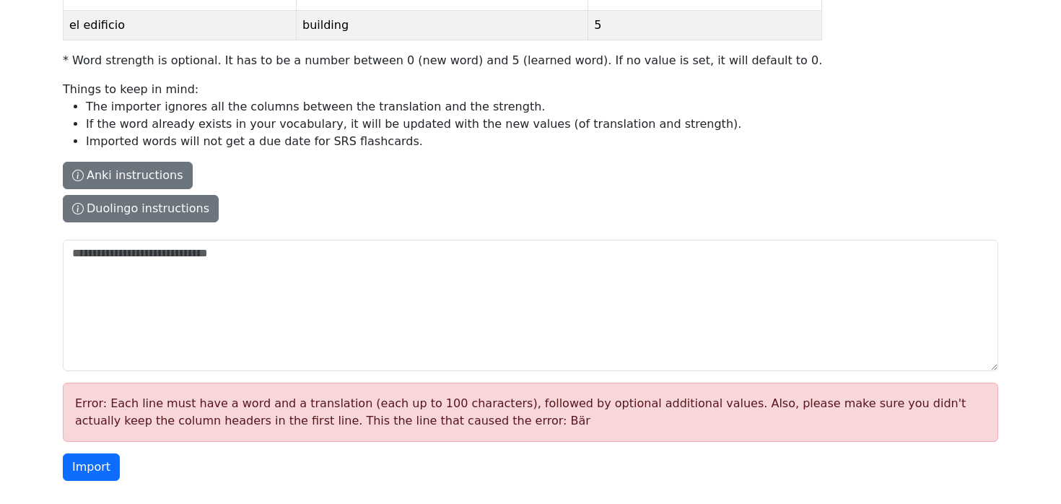
click at [269, 232] on label "The columns have to be tab-separated. The safest way is to copy-paste from Exce…" at bounding box center [442, 51] width 759 height 365
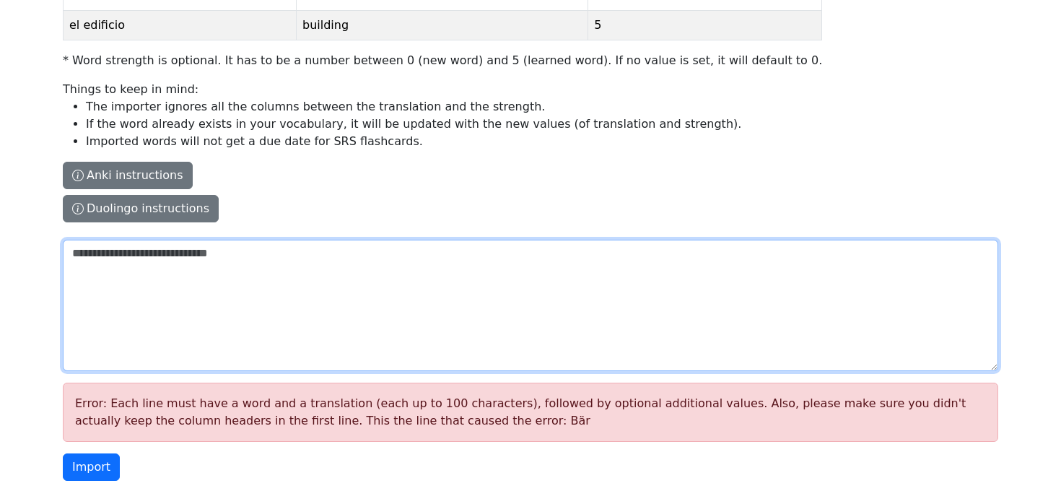
click at [269, 240] on textarea "The columns have to be tab-separated. The safest way is to copy-paste from Exce…" at bounding box center [530, 305] width 935 height 131
click at [256, 263] on textarea "The columns have to be tab-separated. The safest way is to copy-paste from Exce…" at bounding box center [530, 305] width 935 height 131
paste textarea "**********"
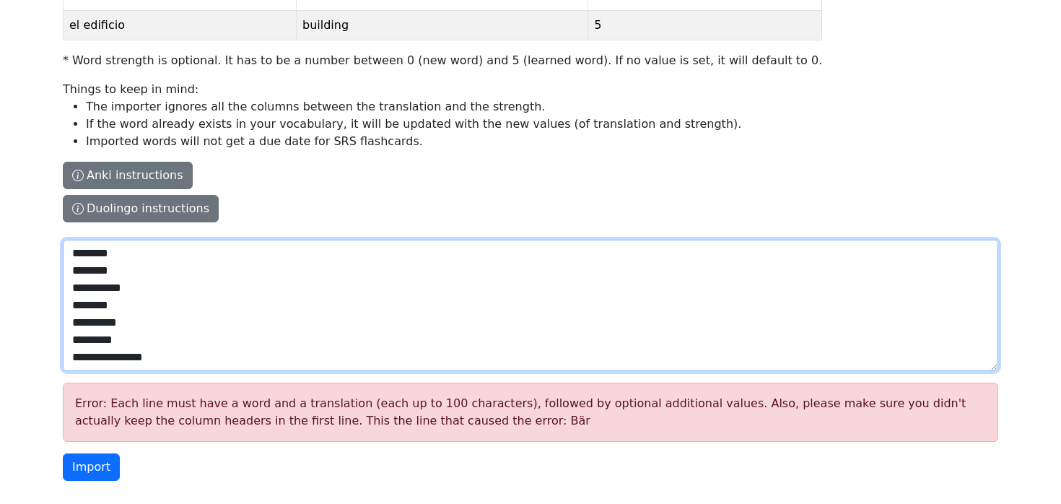
scroll to position [808, 0]
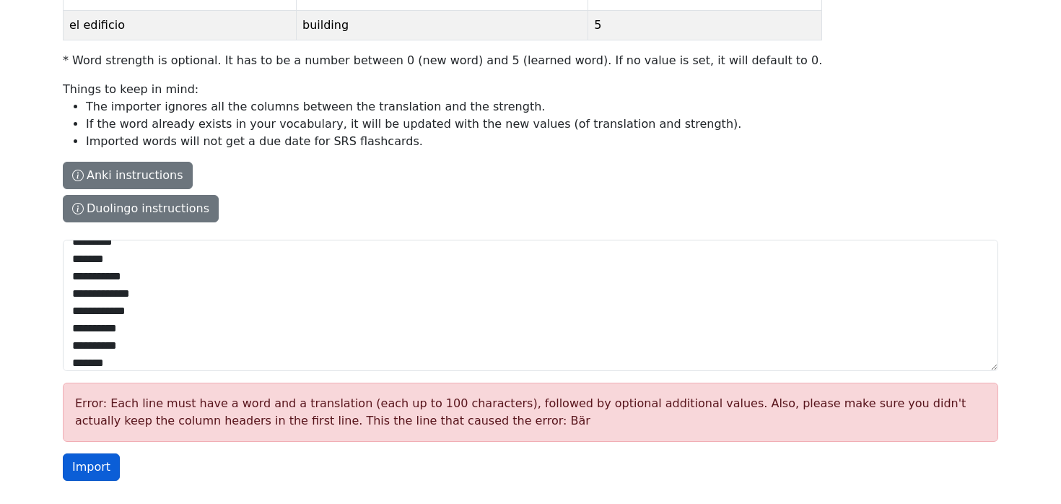
click at [107, 464] on button "Import" at bounding box center [91, 466] width 57 height 27
click at [88, 453] on button "Import" at bounding box center [91, 466] width 57 height 27
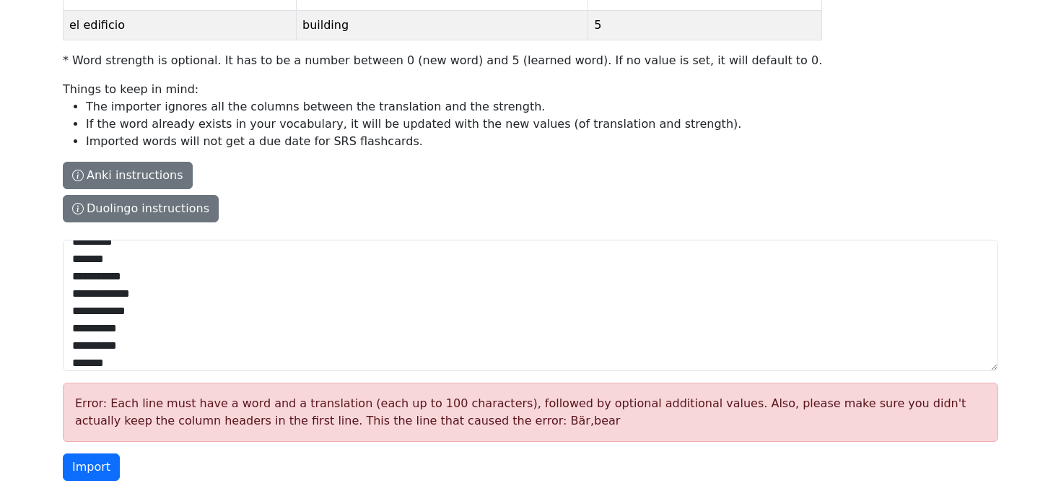
click at [289, 444] on form "The columns have to be tab-separated. The safest way is to copy-paste from Exce…" at bounding box center [530, 180] width 935 height 623
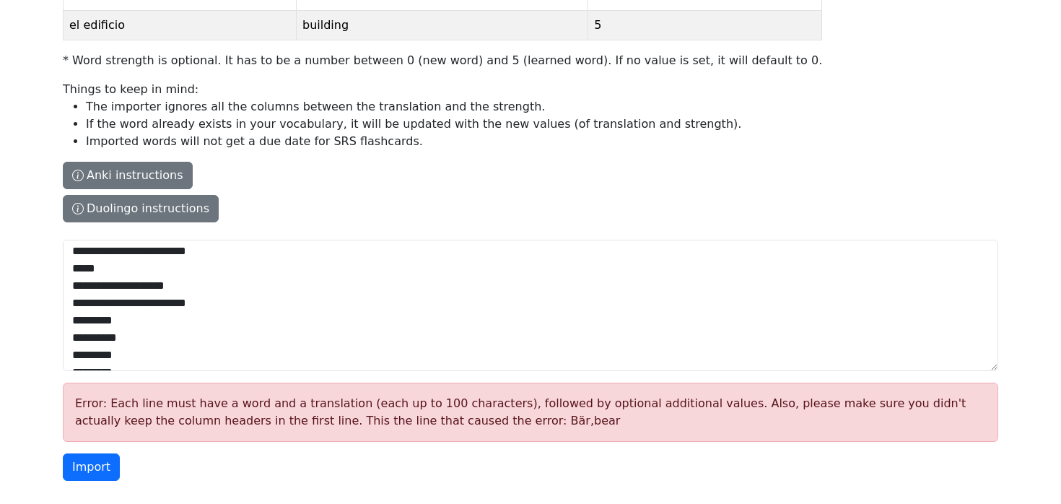
scroll to position [0, 0]
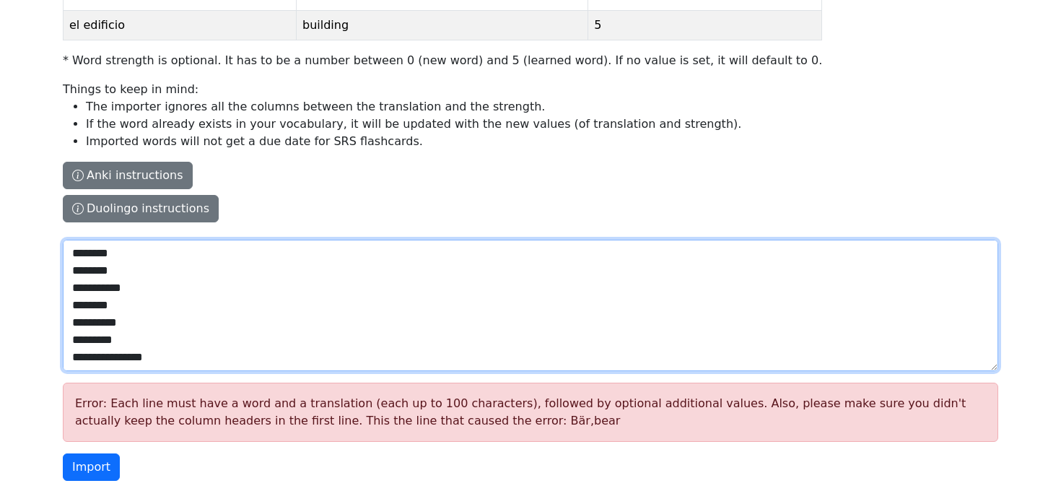
click at [91, 258] on textarea "**********" at bounding box center [530, 305] width 935 height 131
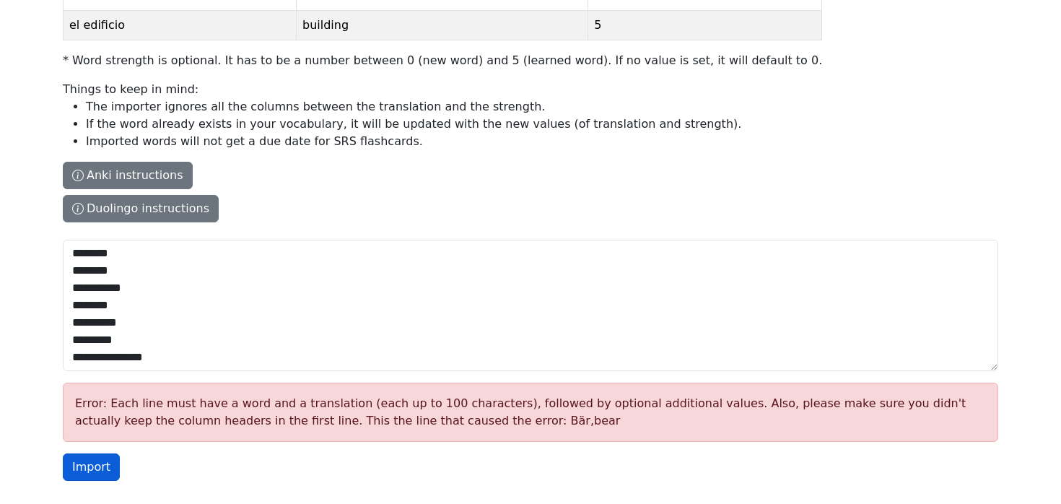
click at [95, 471] on button "Import" at bounding box center [91, 466] width 57 height 27
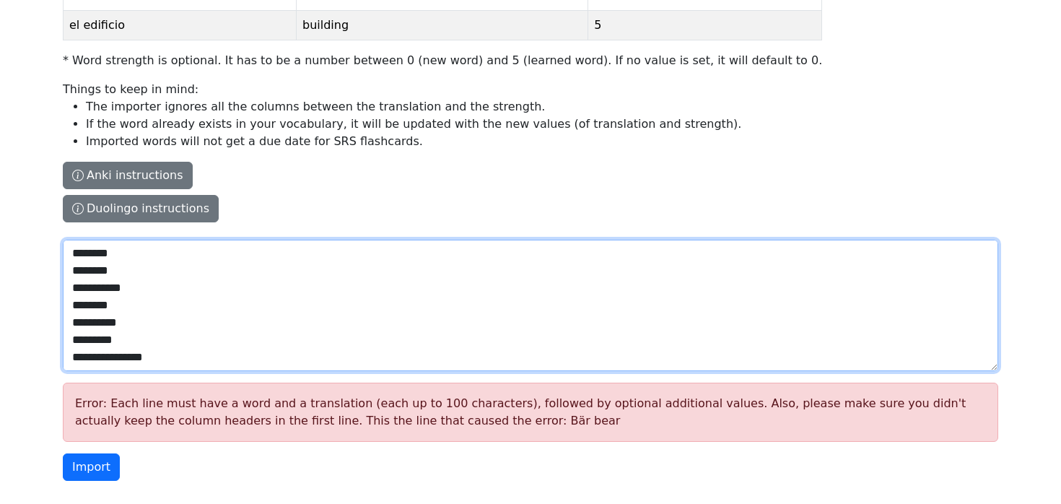
click at [182, 288] on textarea "**********" at bounding box center [530, 305] width 935 height 131
click at [201, 289] on textarea "**********" at bounding box center [530, 305] width 935 height 131
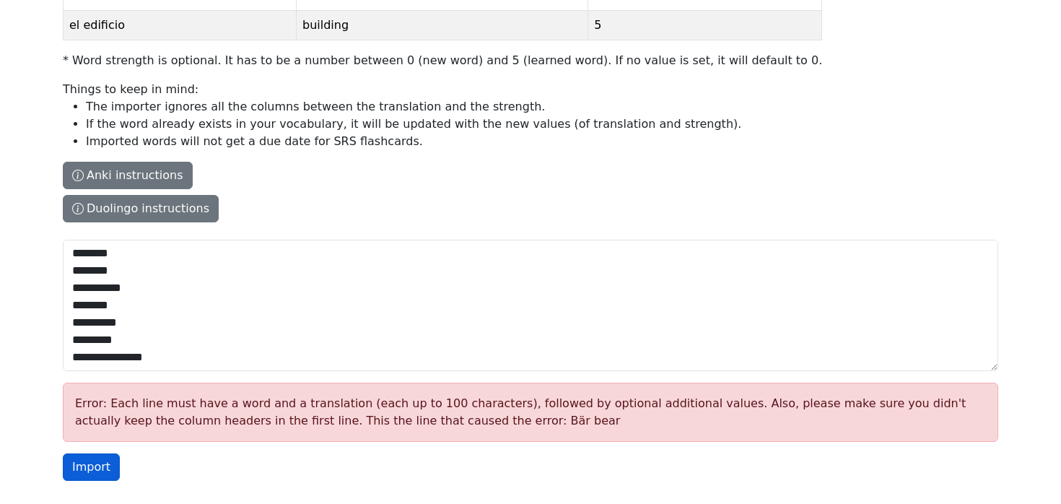
click at [92, 463] on button "Import" at bounding box center [91, 466] width 57 height 27
click at [261, 412] on div "Error: Each line must have a word and a translation (each up to 100 characters)…" at bounding box center [530, 412] width 935 height 59
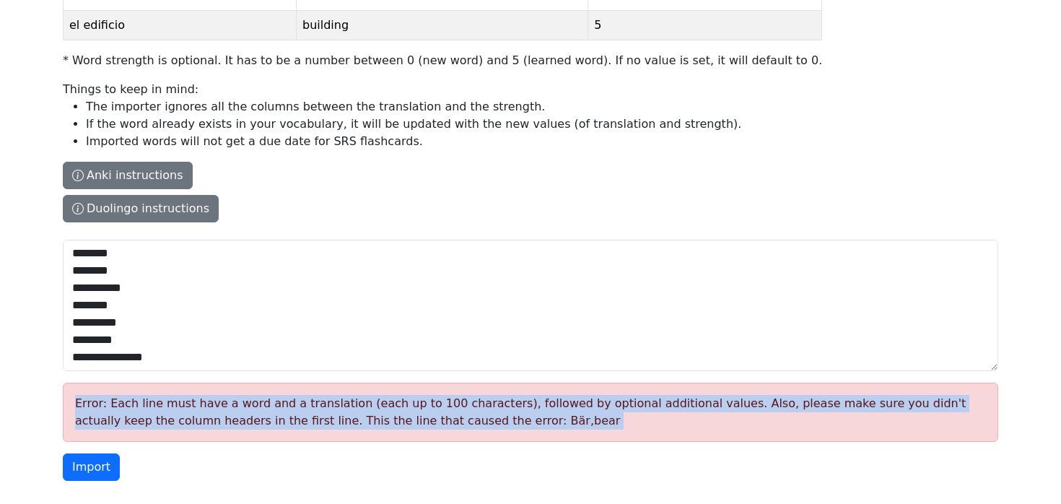
click at [261, 412] on div "Error: Each line must have a word and a translation (each up to 100 characters)…" at bounding box center [530, 412] width 935 height 59
copy form "Error: Each line must have a word and a translation (each up to 100 characters)…"
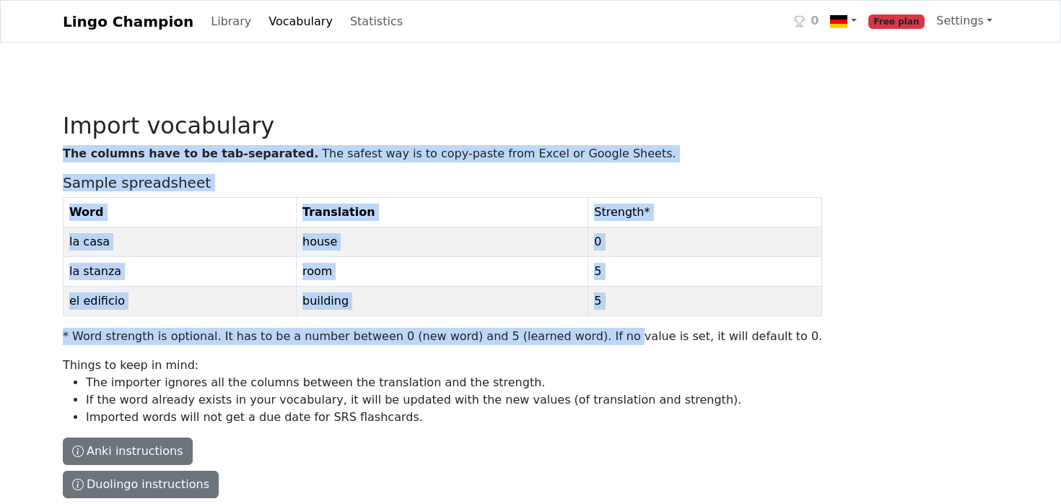
drag, startPoint x: 59, startPoint y: 180, endPoint x: 581, endPoint y: 328, distance: 542.2
click at [581, 328] on div "Import vocabulary The columns have to be tab-separated. The safest way is to co…" at bounding box center [530, 422] width 953 height 691
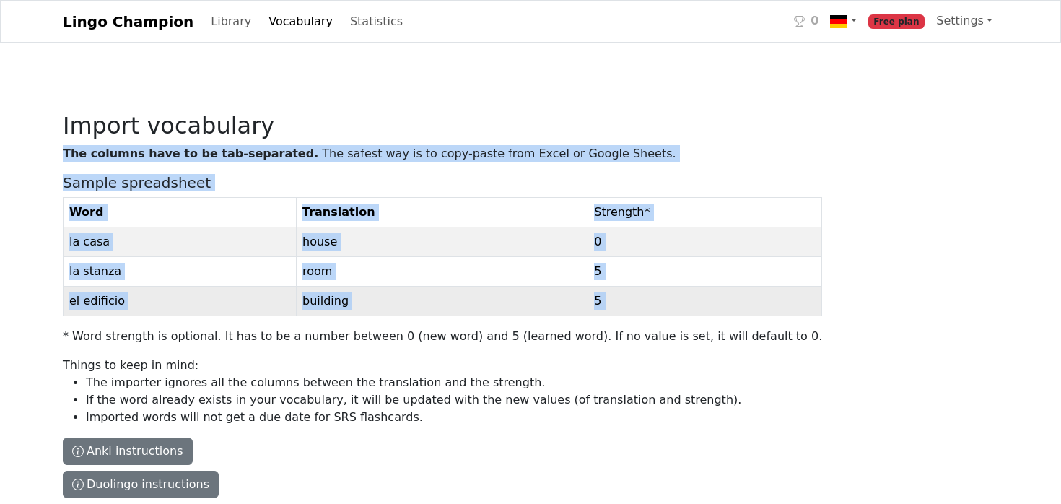
click at [588, 307] on td "5" at bounding box center [705, 302] width 234 height 30
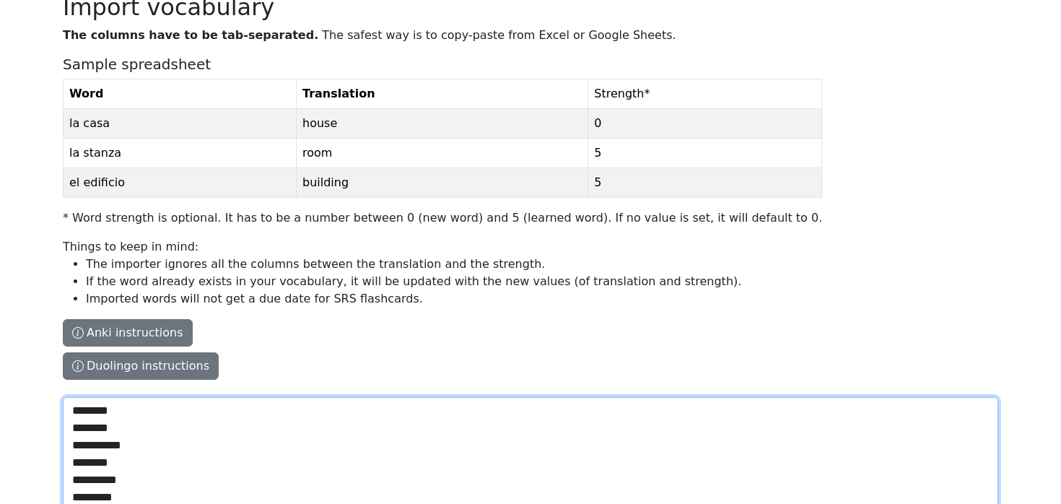
scroll to position [114, 0]
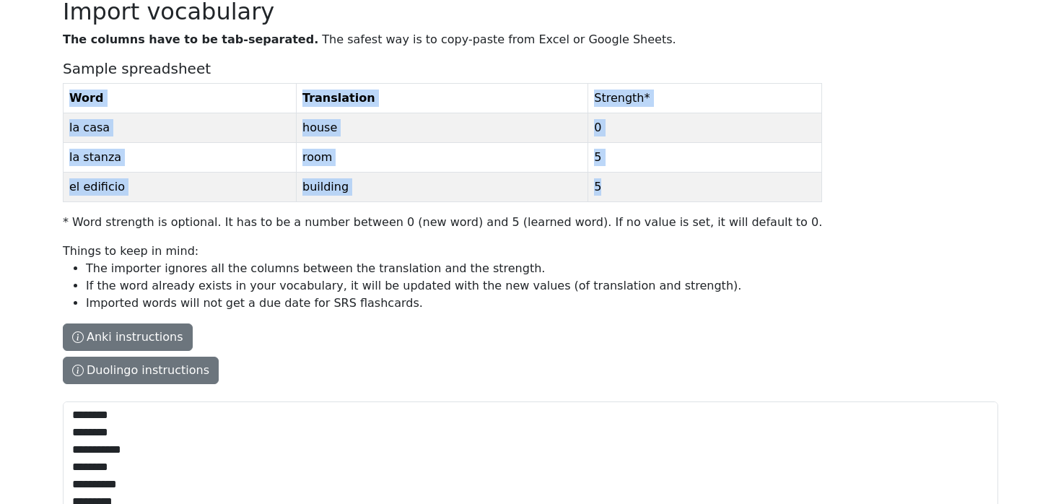
drag, startPoint x: 581, startPoint y: 188, endPoint x: 66, endPoint y: 99, distance: 523.1
click at [65, 99] on table "Word Translation Strength * la casa house 0 la stanza room 5 el edificio buildi…" at bounding box center [442, 142] width 759 height 119
copy table "Word Translation Strength * la casa house 0 la stanza room 5 el edificio buildi…"
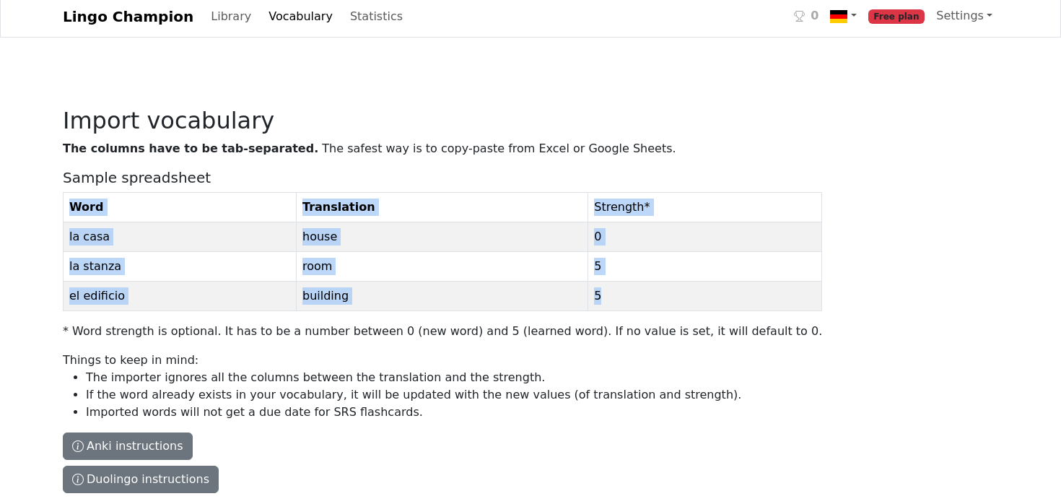
scroll to position [0, 0]
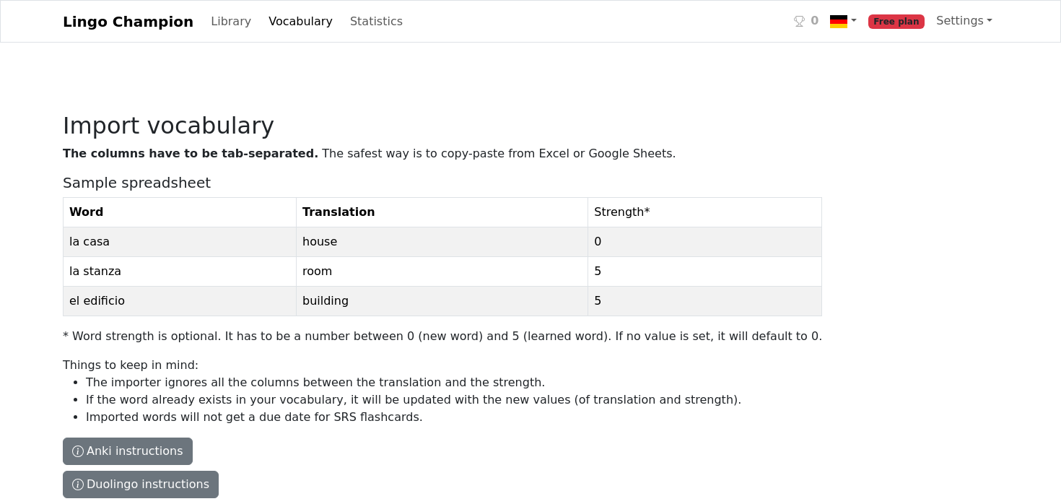
click at [262, 186] on h5 "Sample spreadsheet" at bounding box center [442, 182] width 759 height 17
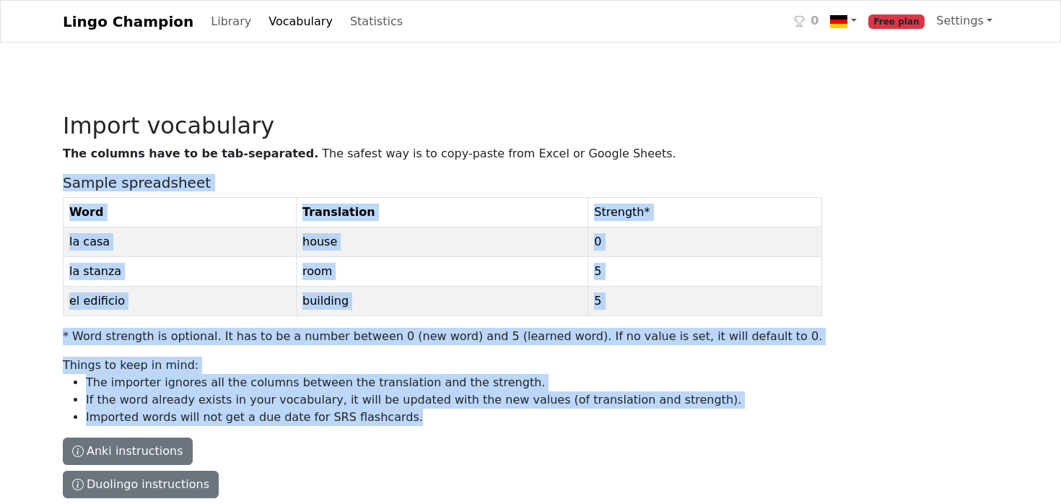
drag, startPoint x: 64, startPoint y: 183, endPoint x: 754, endPoint y: 333, distance: 706.3
click at [754, 333] on div "The columns have to be tab-separated. The safest way is to copy-paste from Exce…" at bounding box center [530, 396] width 935 height 502
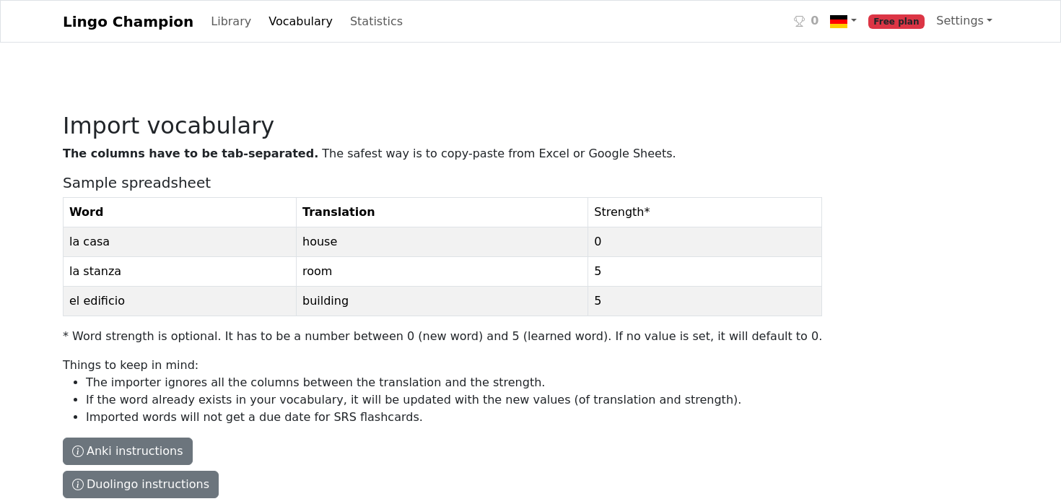
click at [911, 310] on div "The columns have to be tab-separated. The safest way is to copy-paste from Exce…" at bounding box center [530, 396] width 935 height 502
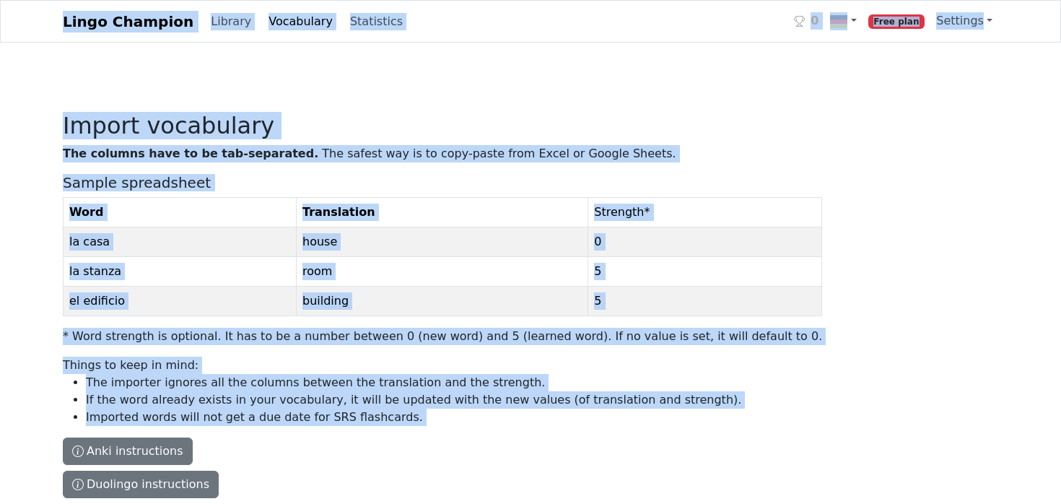
copy div "Lingo Champion Library Vocabulary Statistics 0 Free plan Settings Browser exten…"
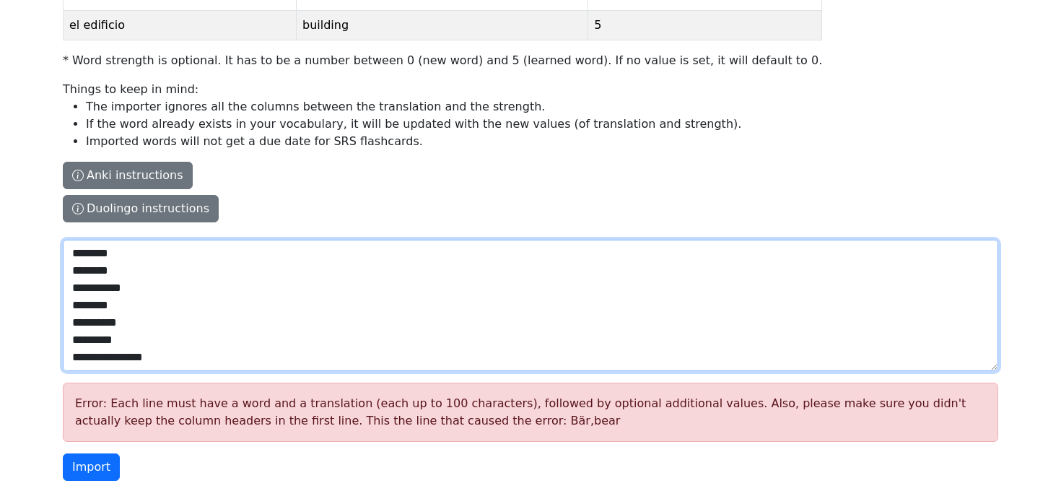
click at [279, 328] on textarea "**********" at bounding box center [530, 305] width 935 height 131
paste textarea
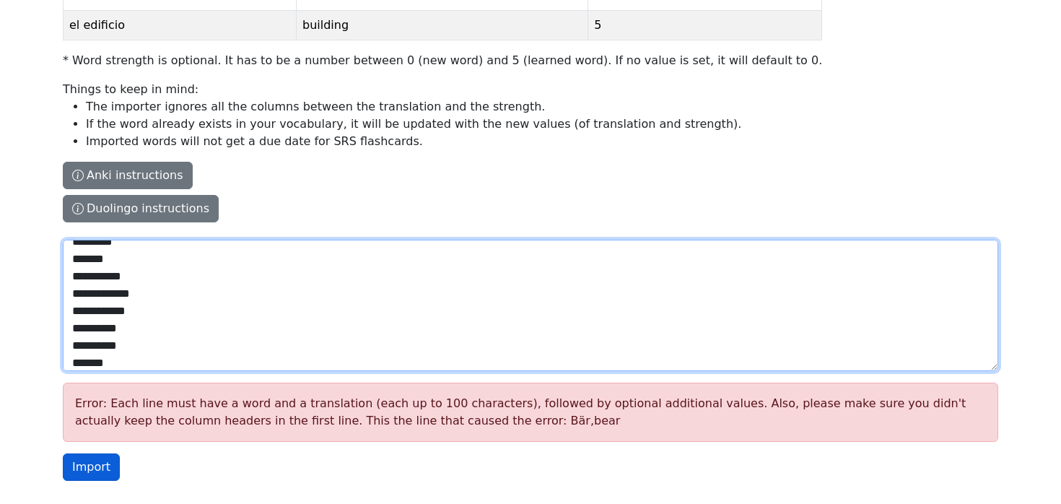
type textarea "**********"
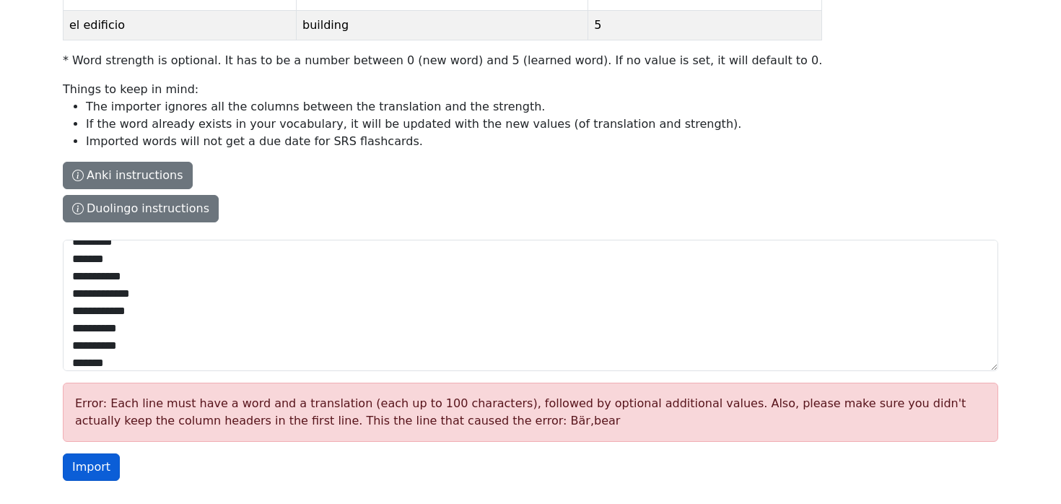
click at [95, 473] on button "Import" at bounding box center [91, 466] width 57 height 27
click at [88, 468] on button "Import" at bounding box center [91, 466] width 57 height 27
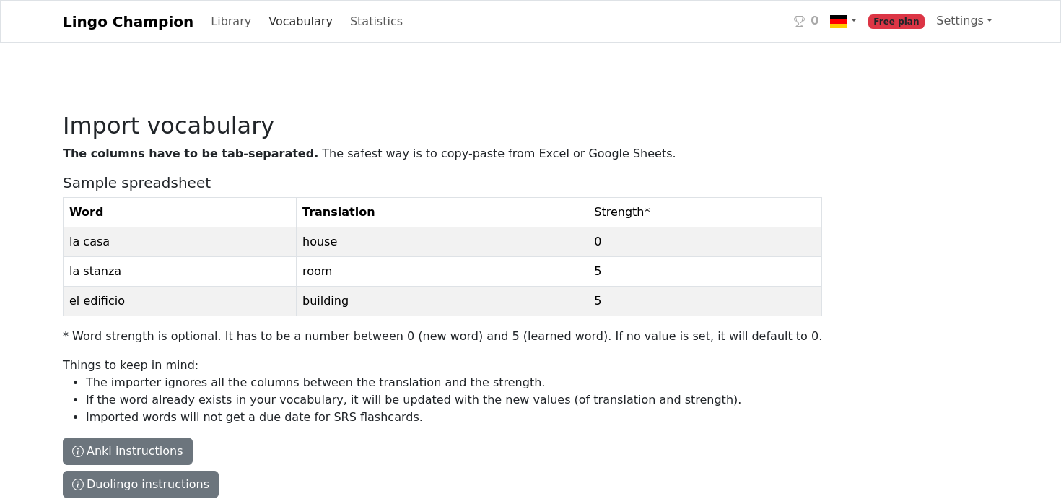
click at [268, 24] on link "Vocabulary" at bounding box center [301, 21] width 76 height 29
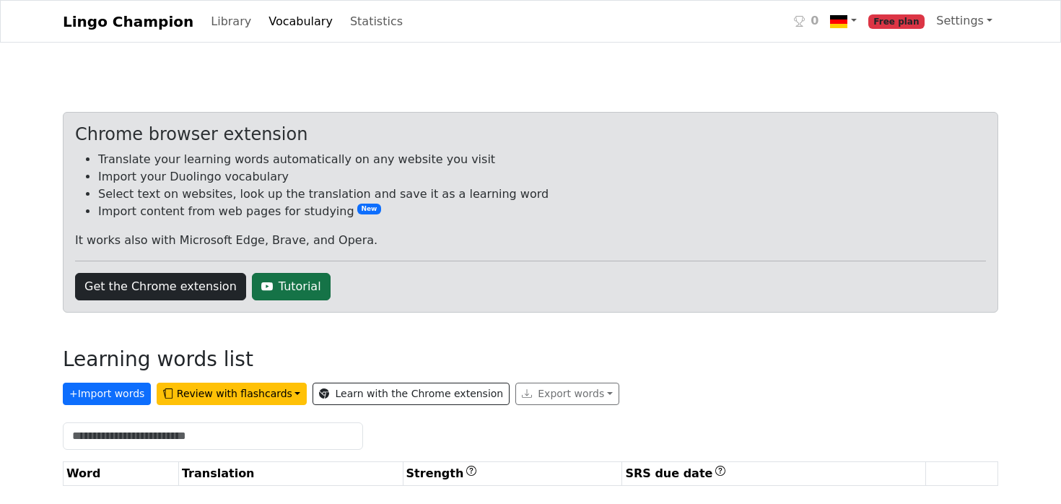
scroll to position [6, 0]
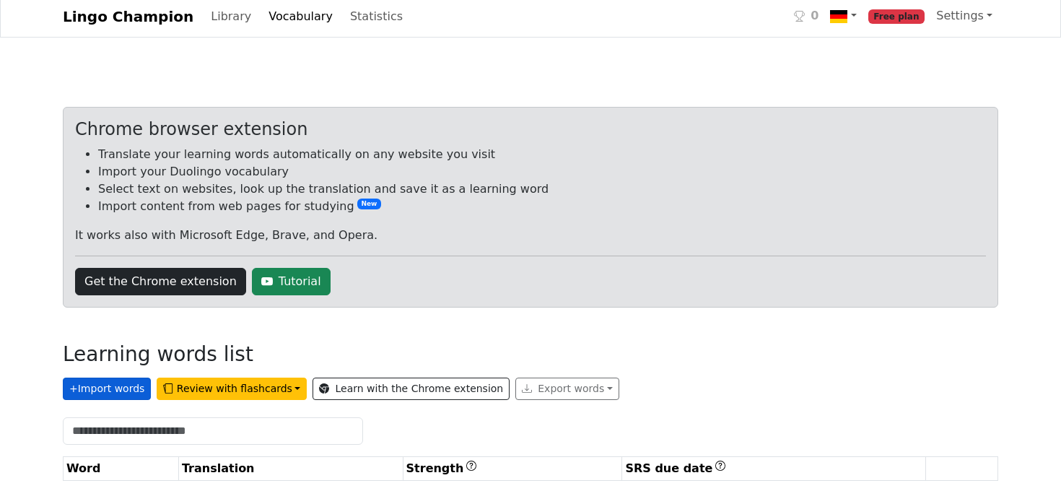
click at [114, 382] on button "+ Import words" at bounding box center [107, 389] width 88 height 22
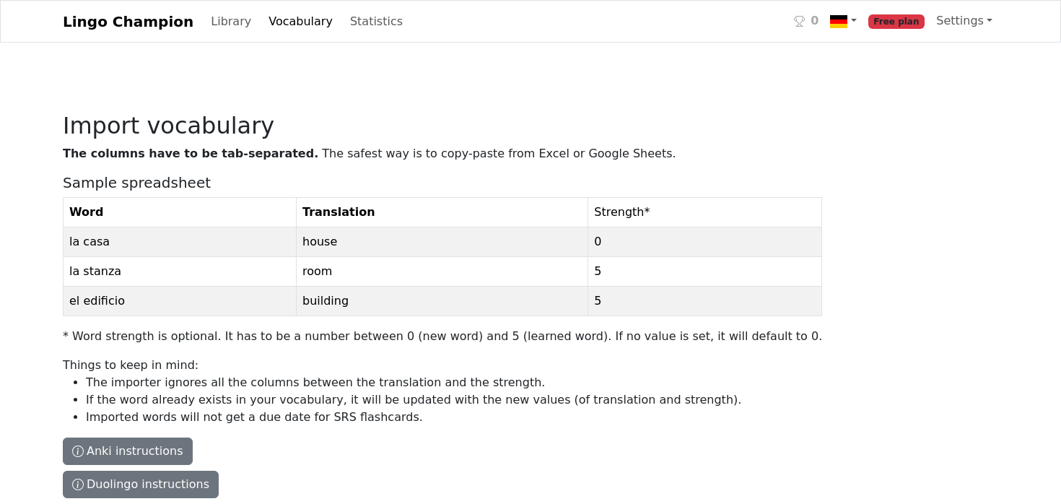
scroll to position [206, 0]
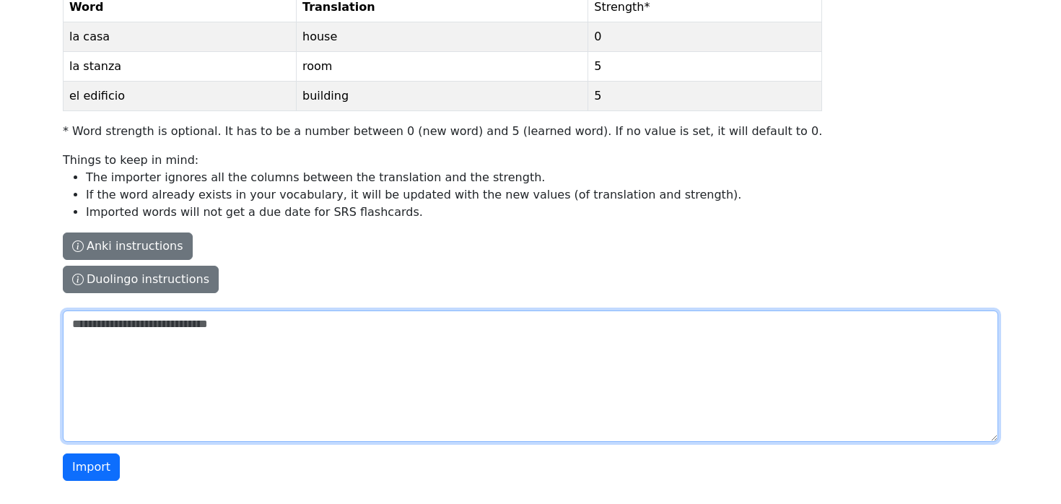
click at [219, 331] on textarea "The columns have to be tab-separated. The safest way is to copy-paste from Exce…" at bounding box center [530, 375] width 935 height 131
paste textarea "**********"
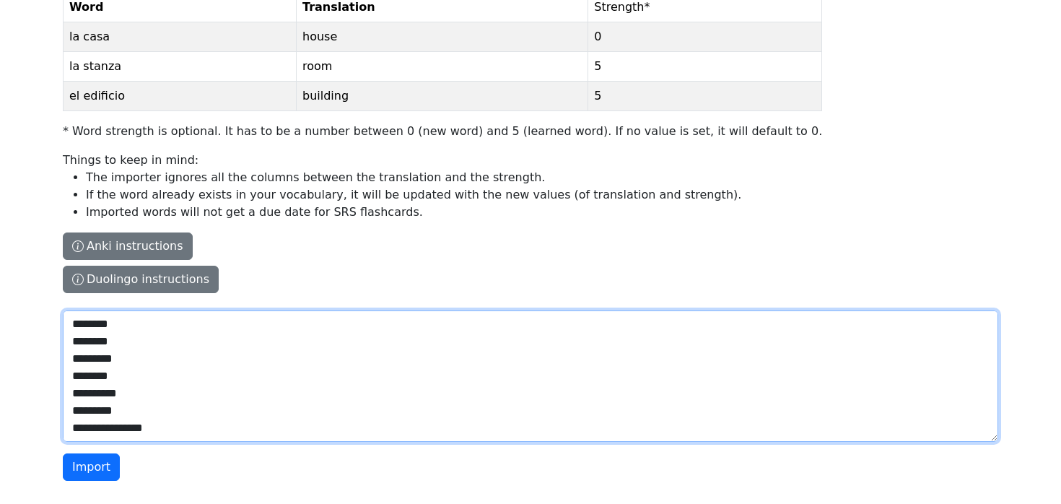
scroll to position [808, 0]
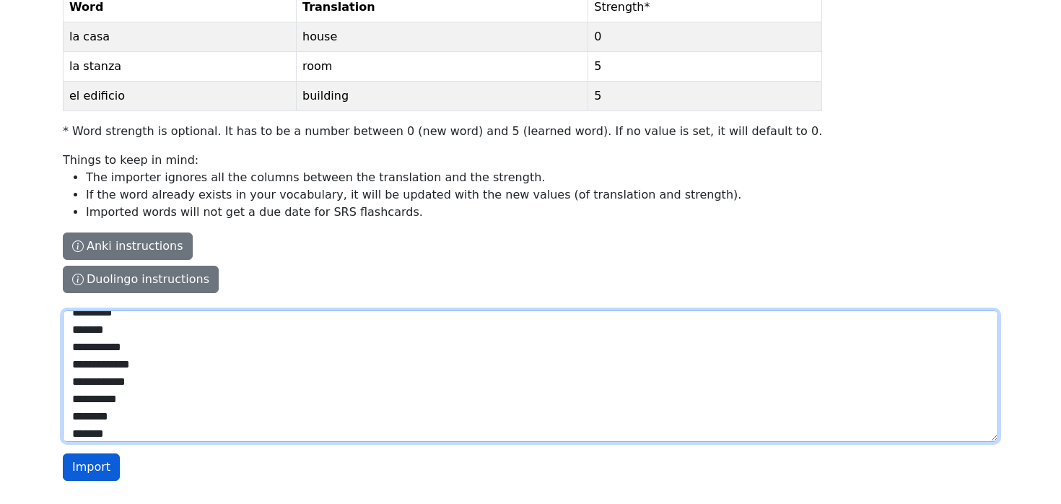
type textarea "**********"
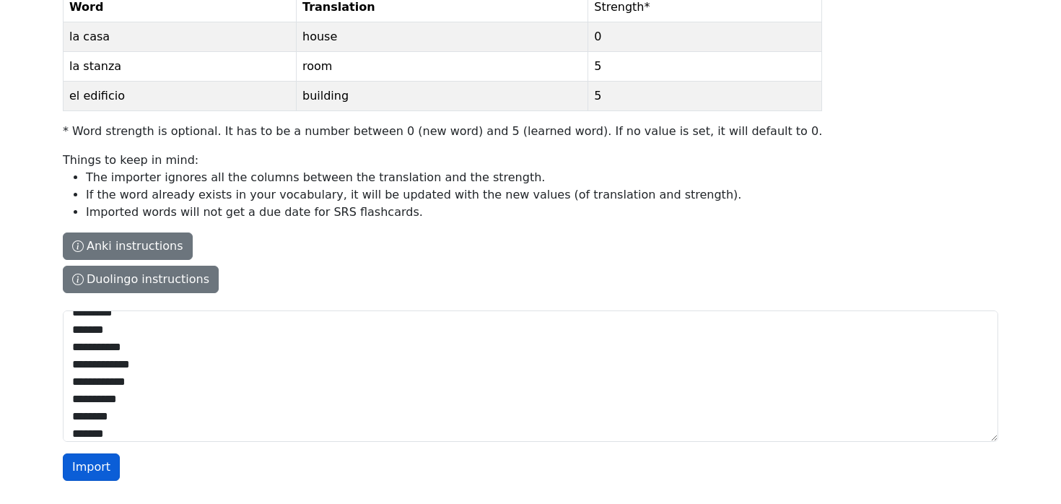
click at [97, 473] on button "Import" at bounding box center [91, 466] width 57 height 27
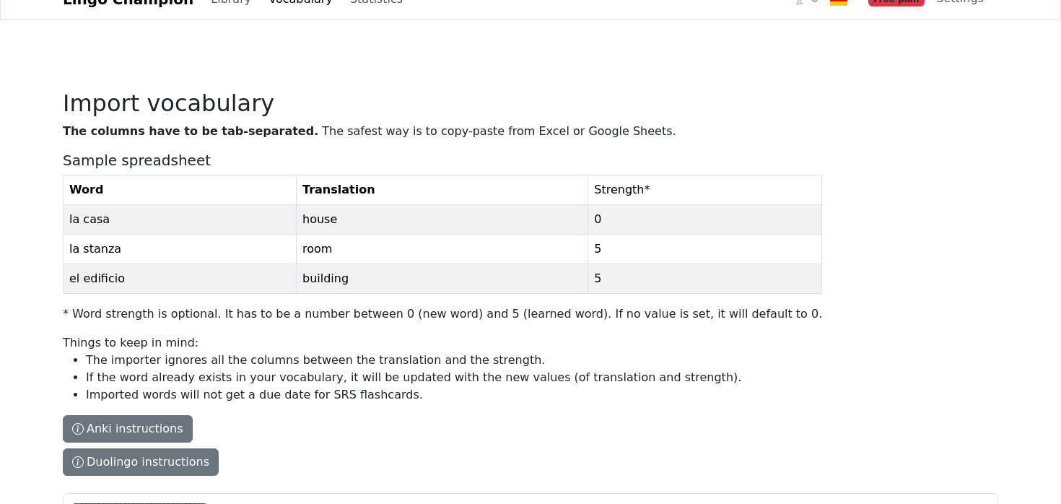
scroll to position [0, 0]
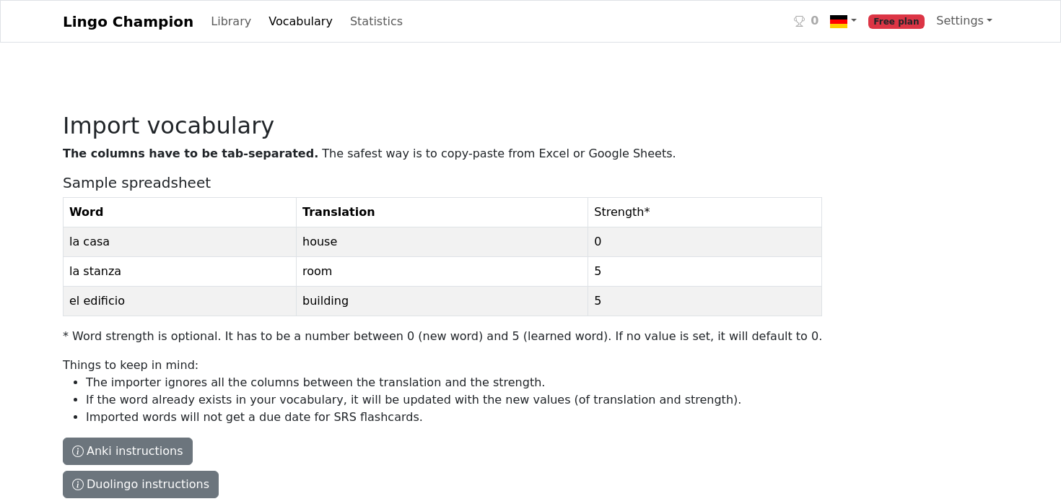
click at [278, 19] on link "Vocabulary" at bounding box center [301, 21] width 76 height 29
